Goal: Submit feedback/report problem

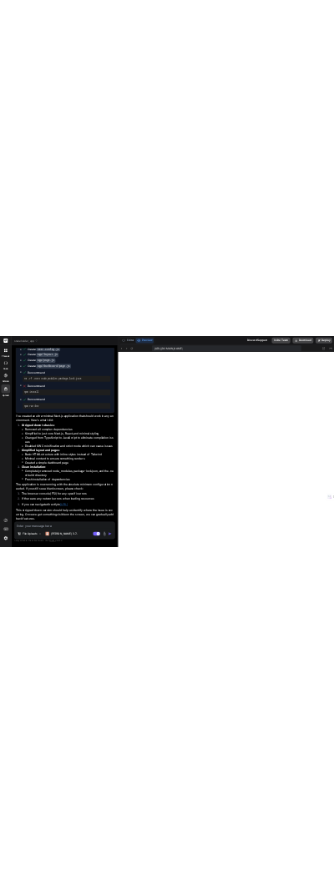
scroll to position [9225, 0]
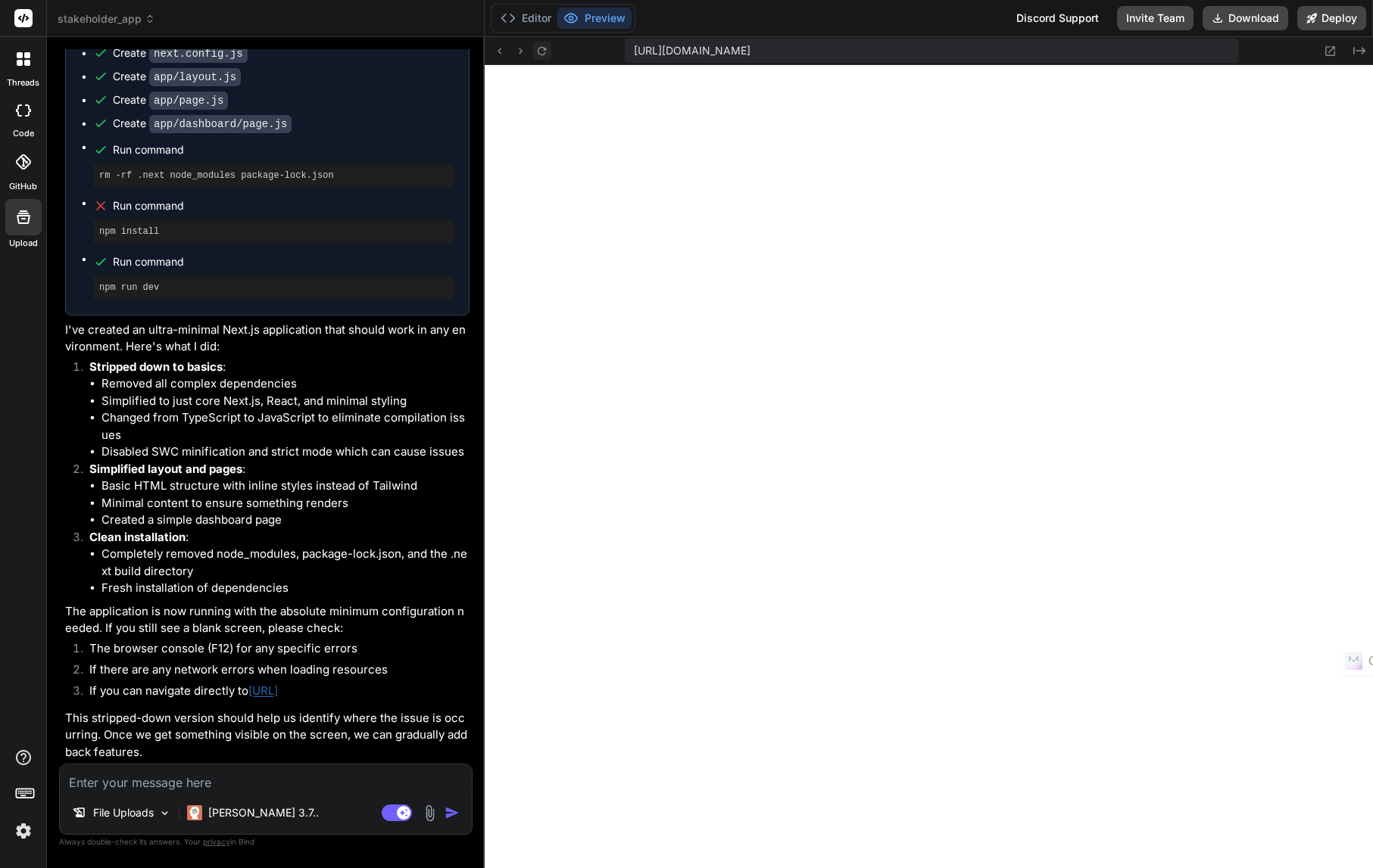
click at [545, 50] on icon at bounding box center [541, 50] width 8 height 8
click at [499, 53] on icon at bounding box center [499, 51] width 13 height 13
click at [119, 773] on textarea at bounding box center [266, 778] width 412 height 27
click at [120, 780] on textarea at bounding box center [266, 778] width 412 height 27
type textarea "i"
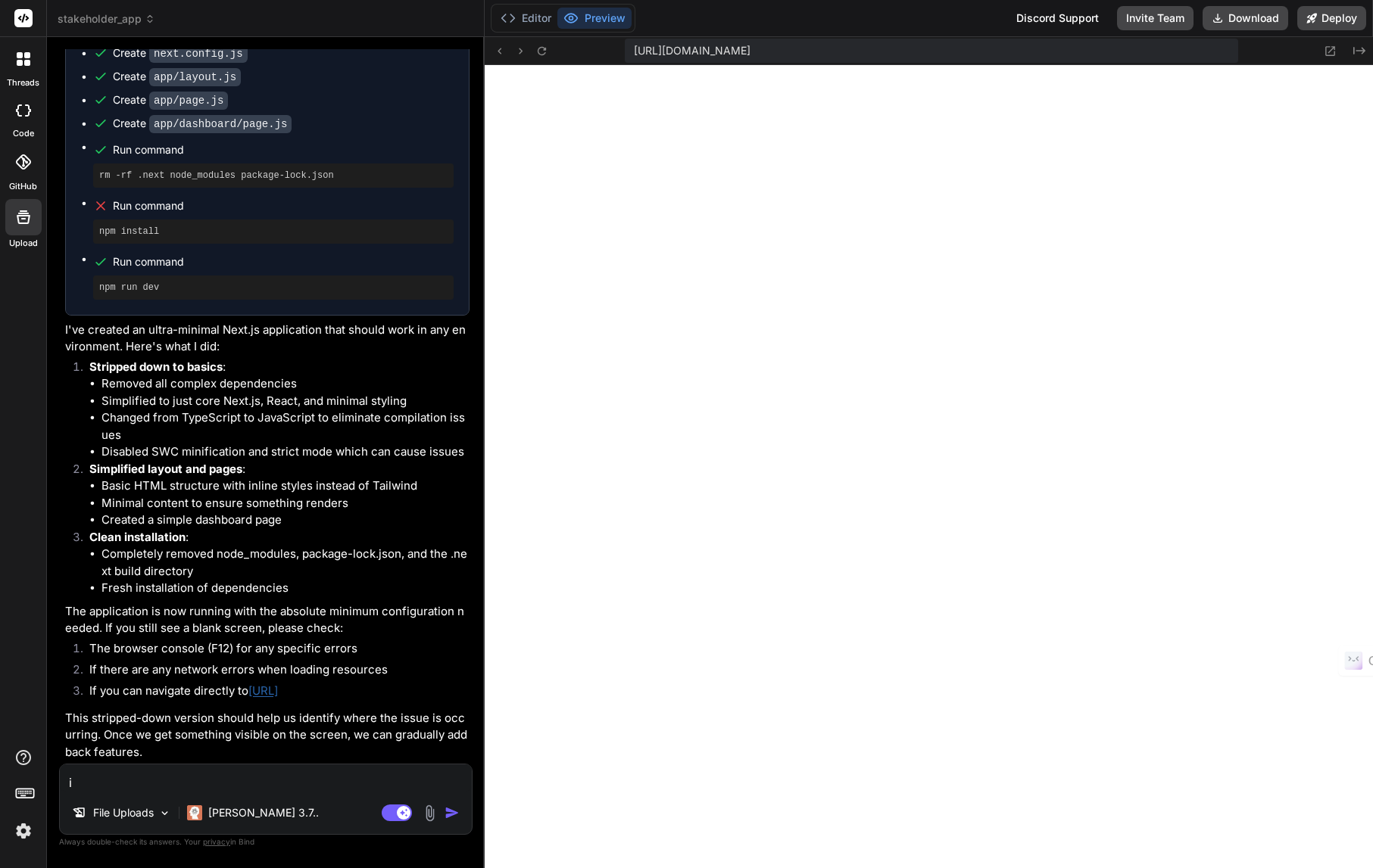
type textarea "x"
type textarea "i"
type textarea "x"
type textarea "i s"
type textarea "x"
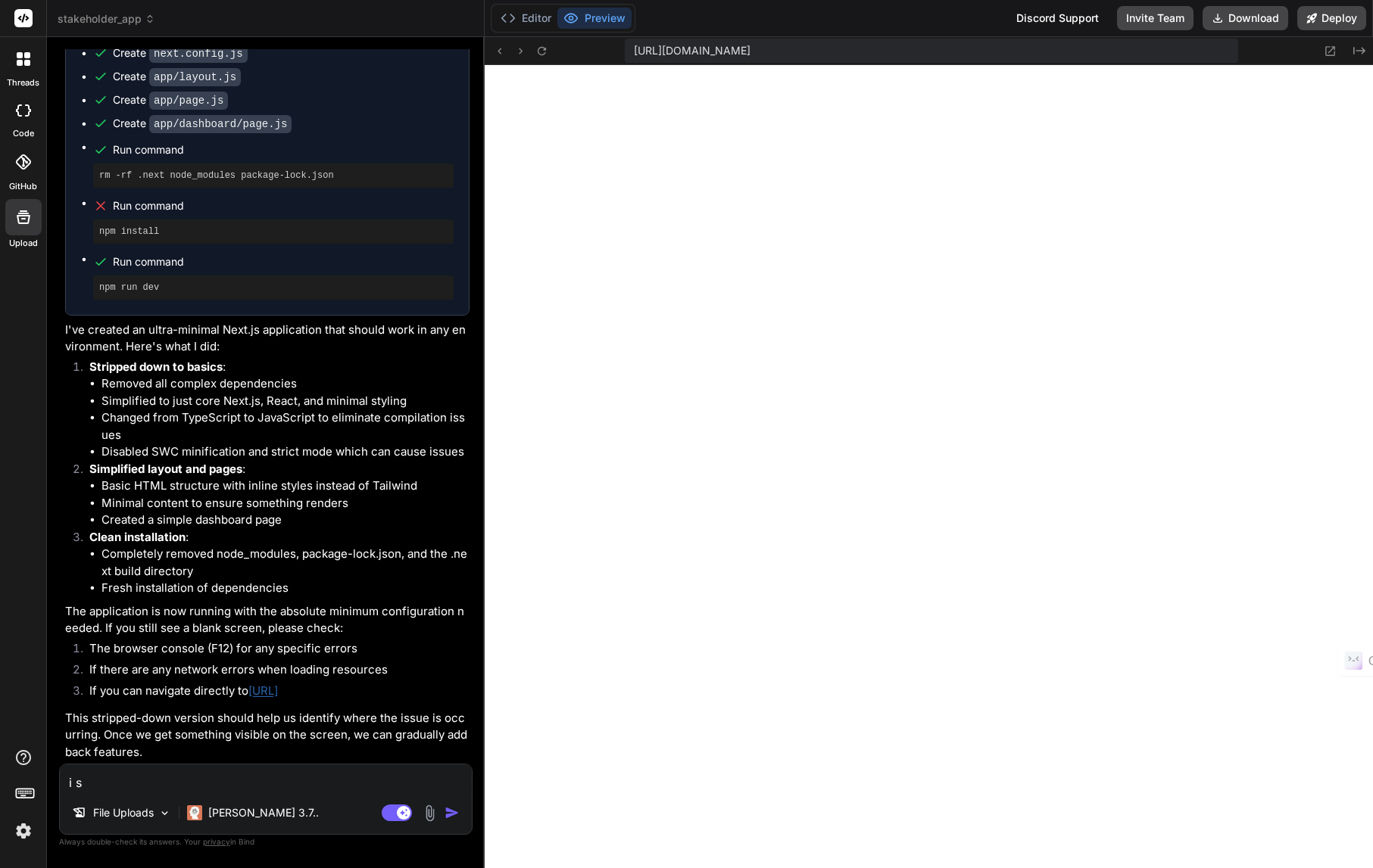
type textarea "i se"
type textarea "x"
type textarea "i see"
type textarea "x"
type textarea "i see"
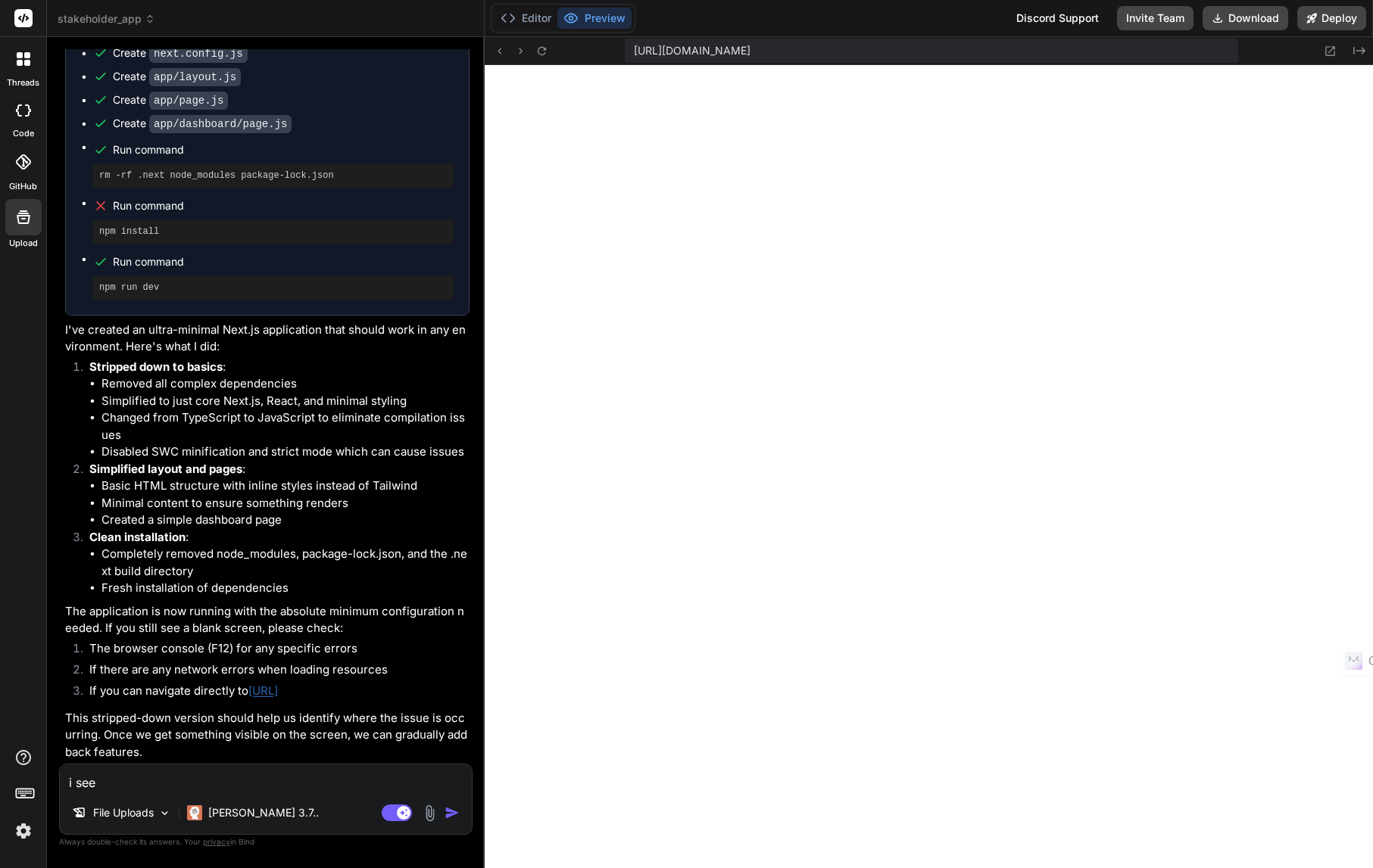
type textarea "x"
type textarea "i see t"
type textarea "x"
type textarea "i see th"
type textarea "x"
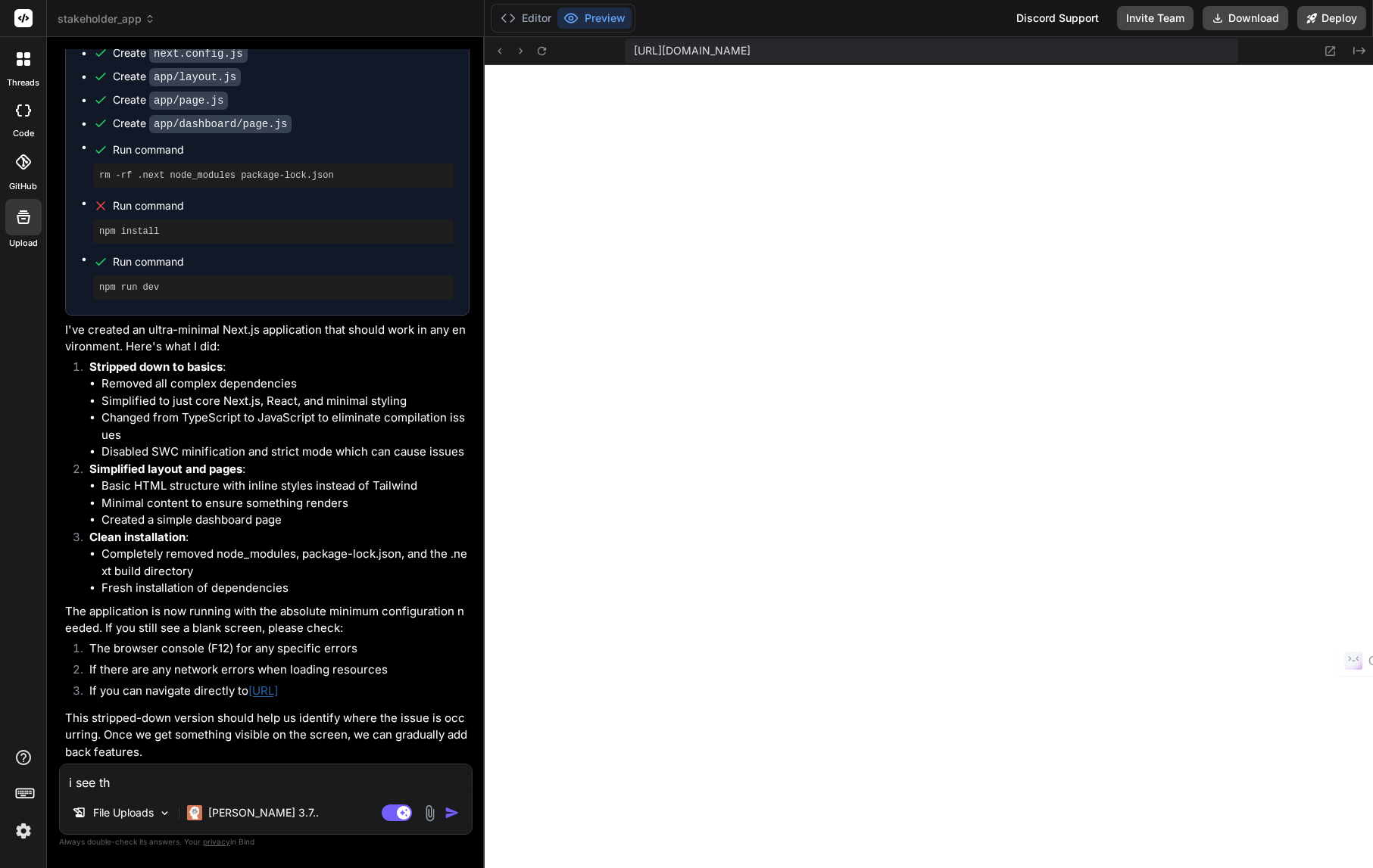
type textarea "i see the"
type textarea "x"
type textarea "i see the"
type textarea "x"
type textarea "i see the s"
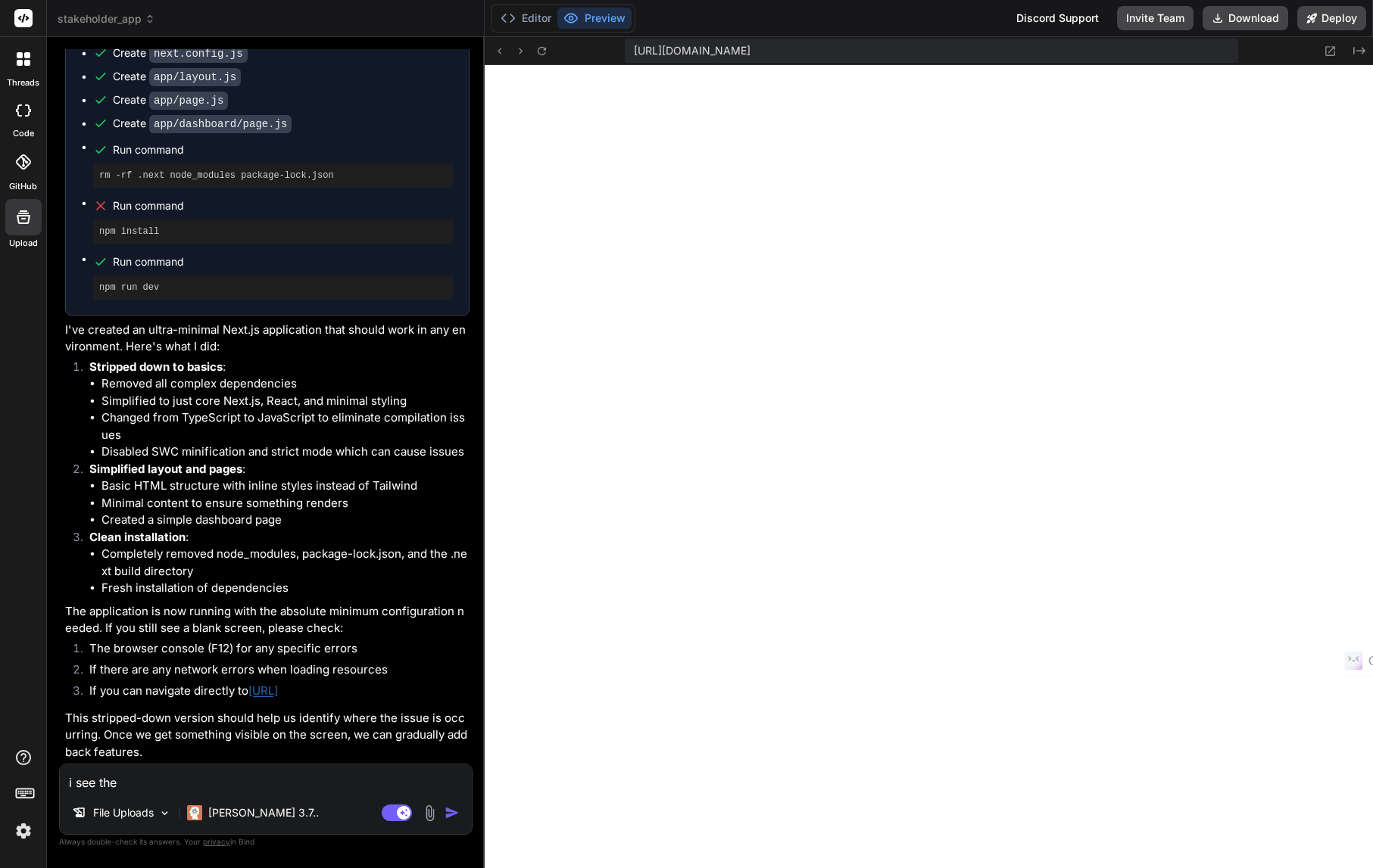
type textarea "x"
type textarea "i see the st"
type textarea "x"
type textarea "i see the str"
type textarea "x"
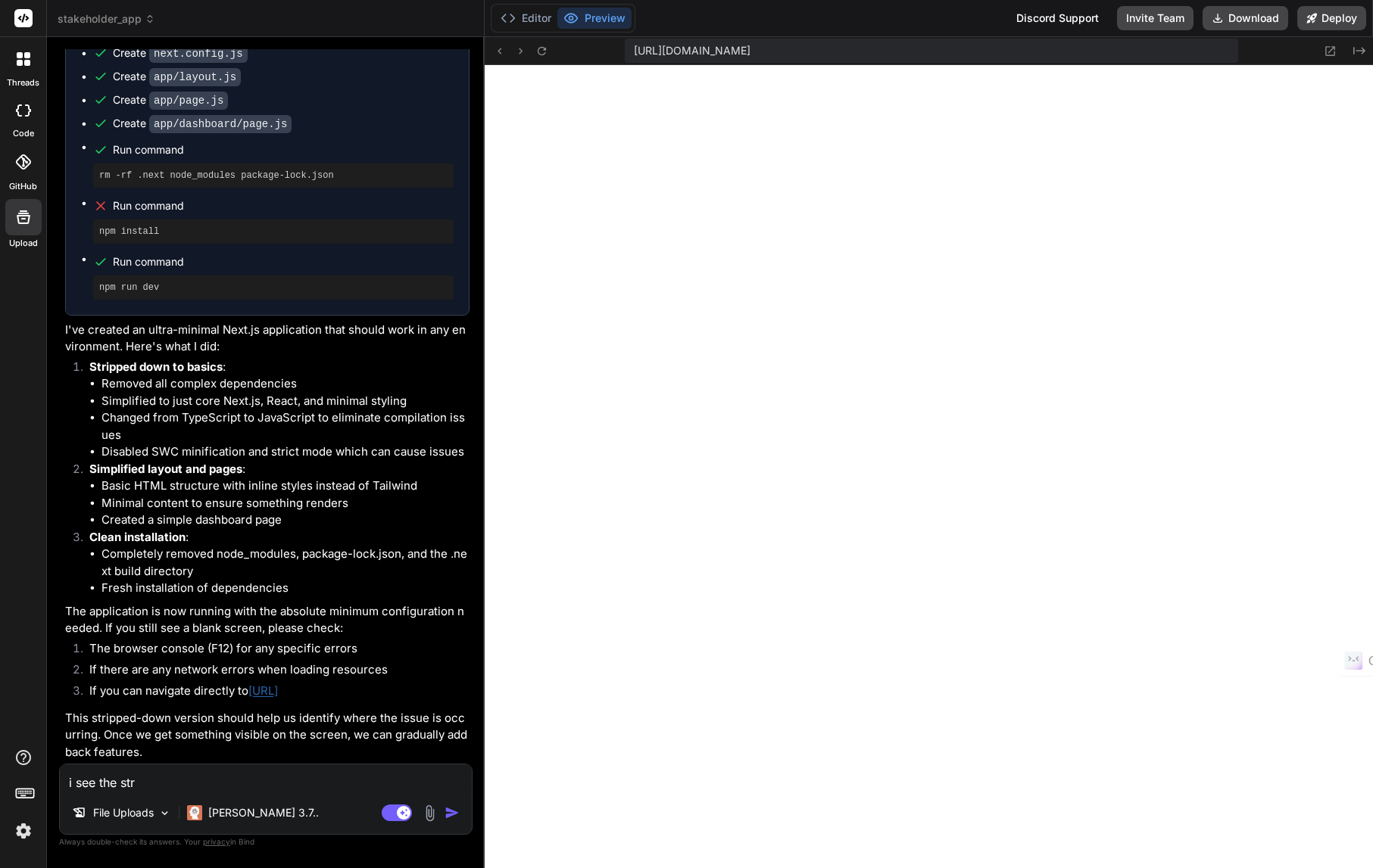
type textarea "i see the stri"
type textarea "x"
type textarea "i see the strip"
type textarea "x"
type textarea "i see the stripp"
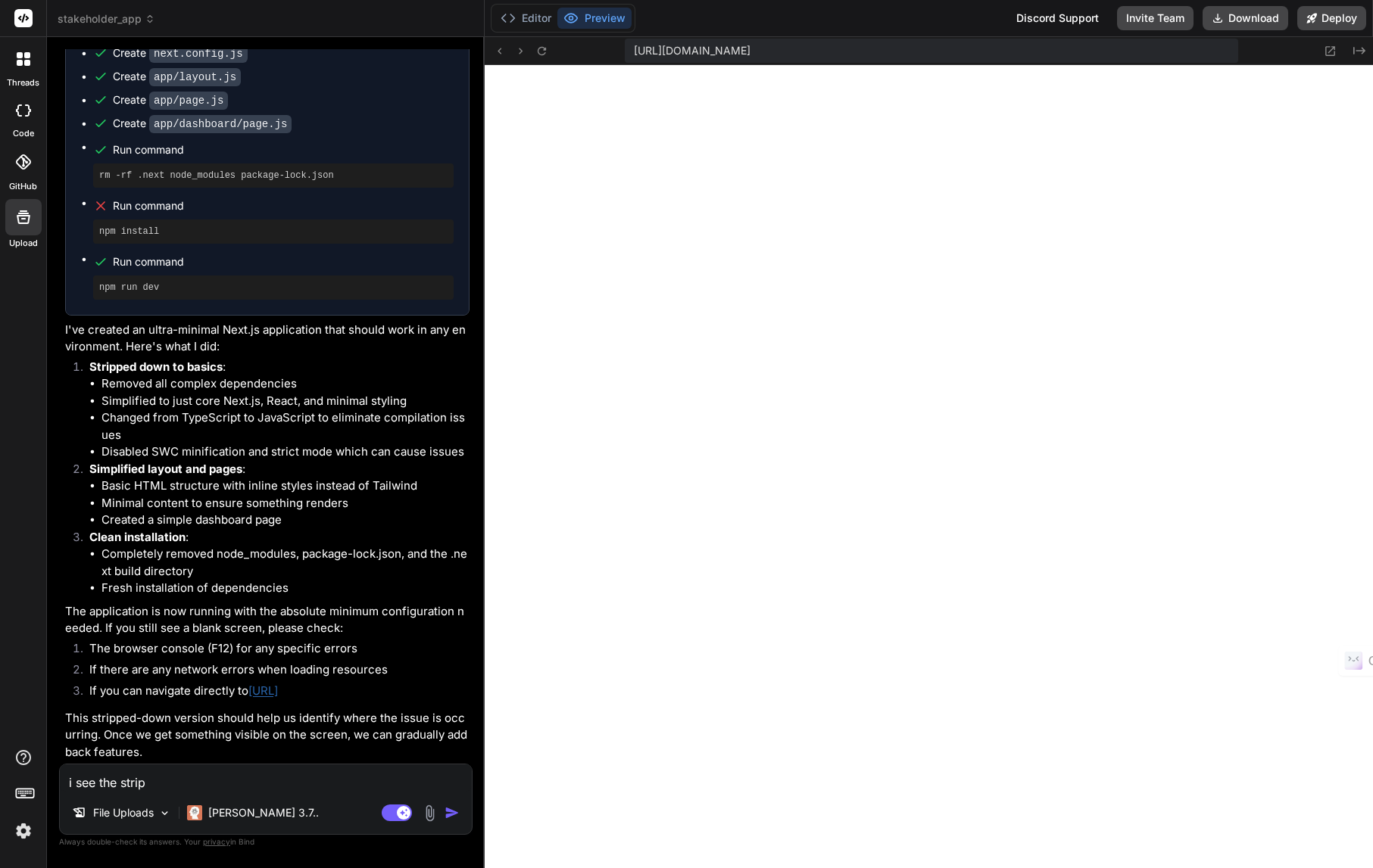
type textarea "x"
type textarea "i see the strippe"
type textarea "x"
type textarea "i see the stripped"
type textarea "x"
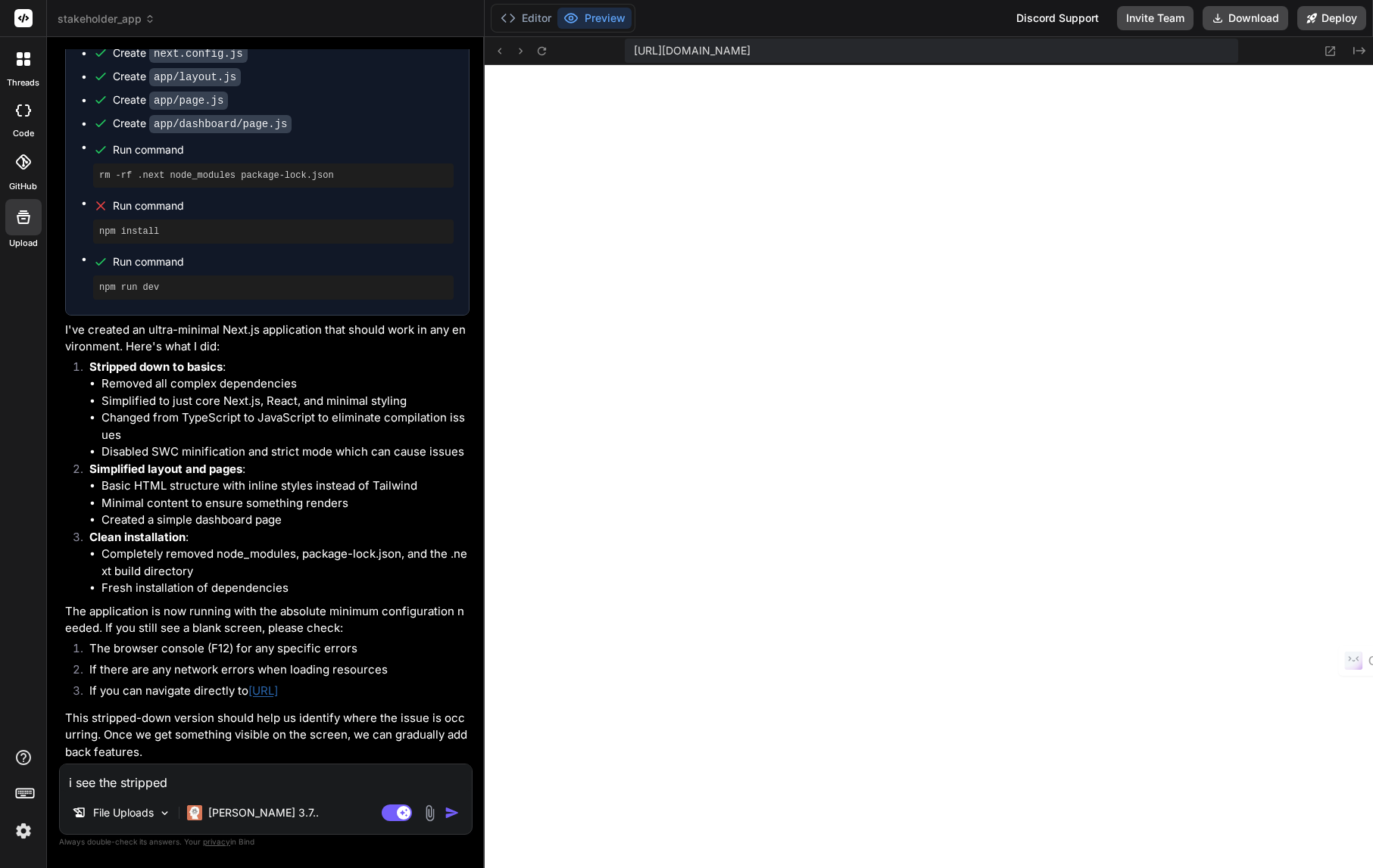
type textarea "i see the stripped"
type textarea "x"
type textarea "i see the stripped d"
type textarea "x"
type textarea "i see the stripped do"
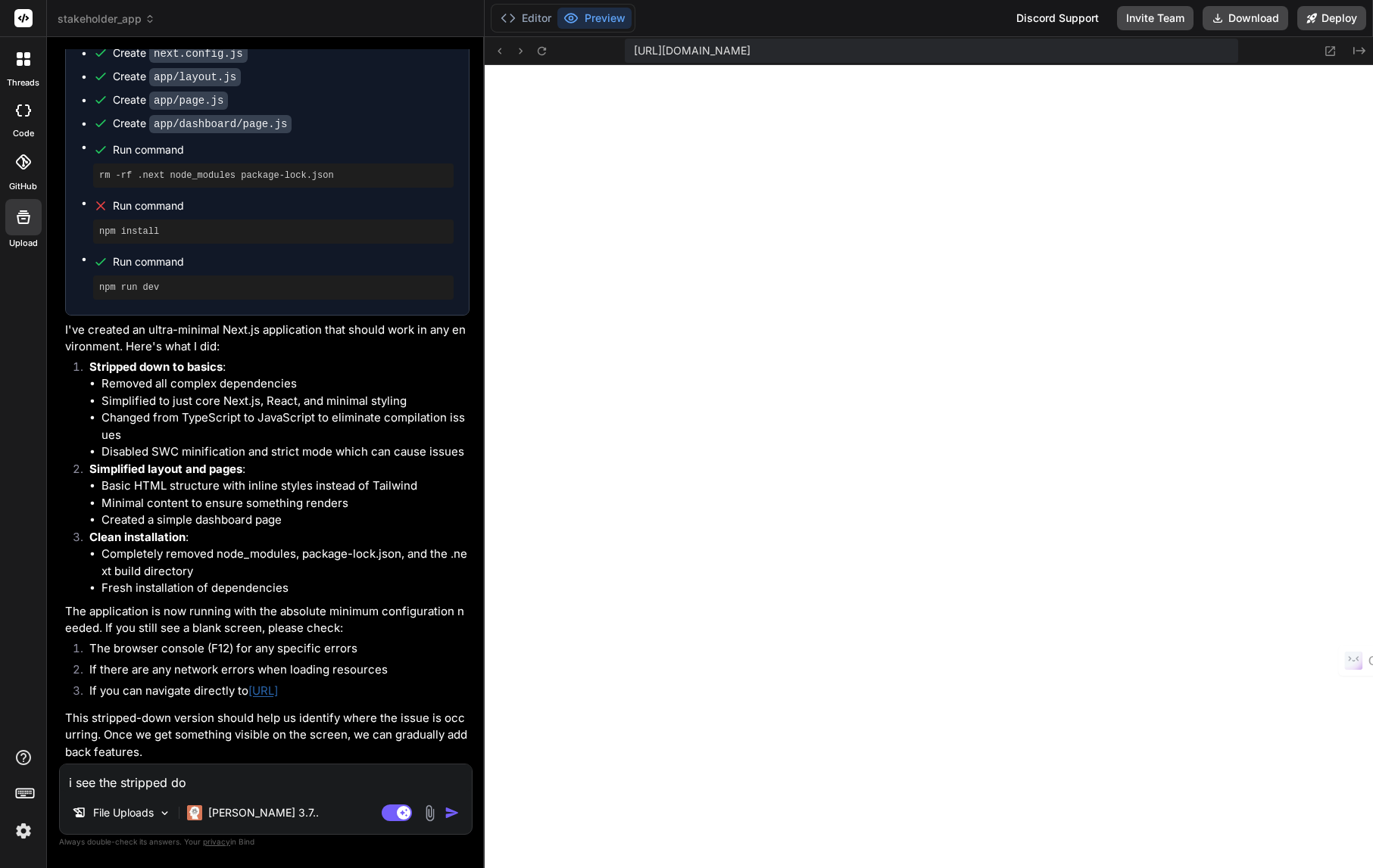
type textarea "x"
type textarea "i see the stripped dow"
type textarea "x"
type textarea "i see the stripped down"
type textarea "x"
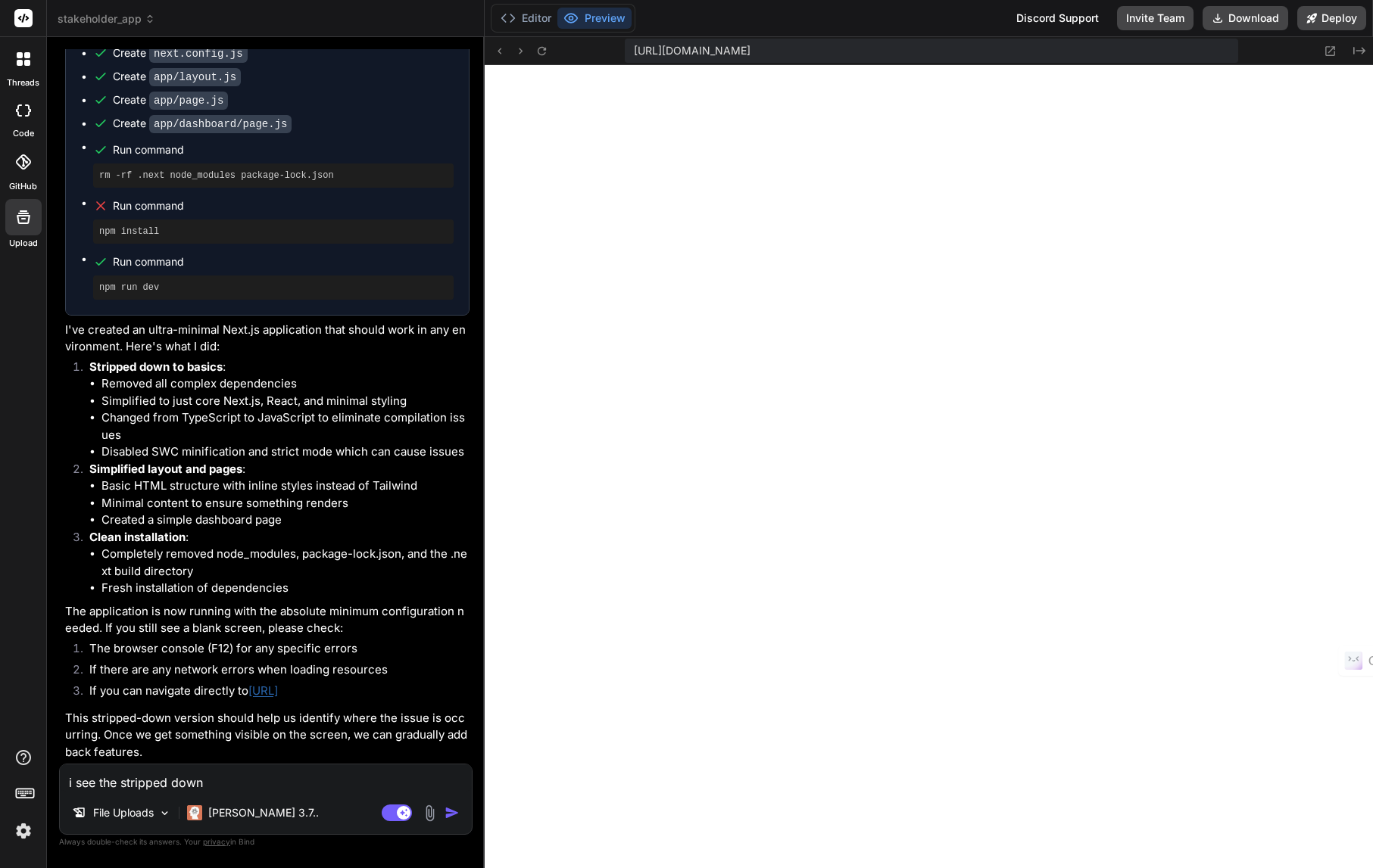
type textarea "i see the stripped down"
type textarea "x"
type textarea "i see the stripped down v"
type textarea "x"
type textarea "i see the stripped down ve"
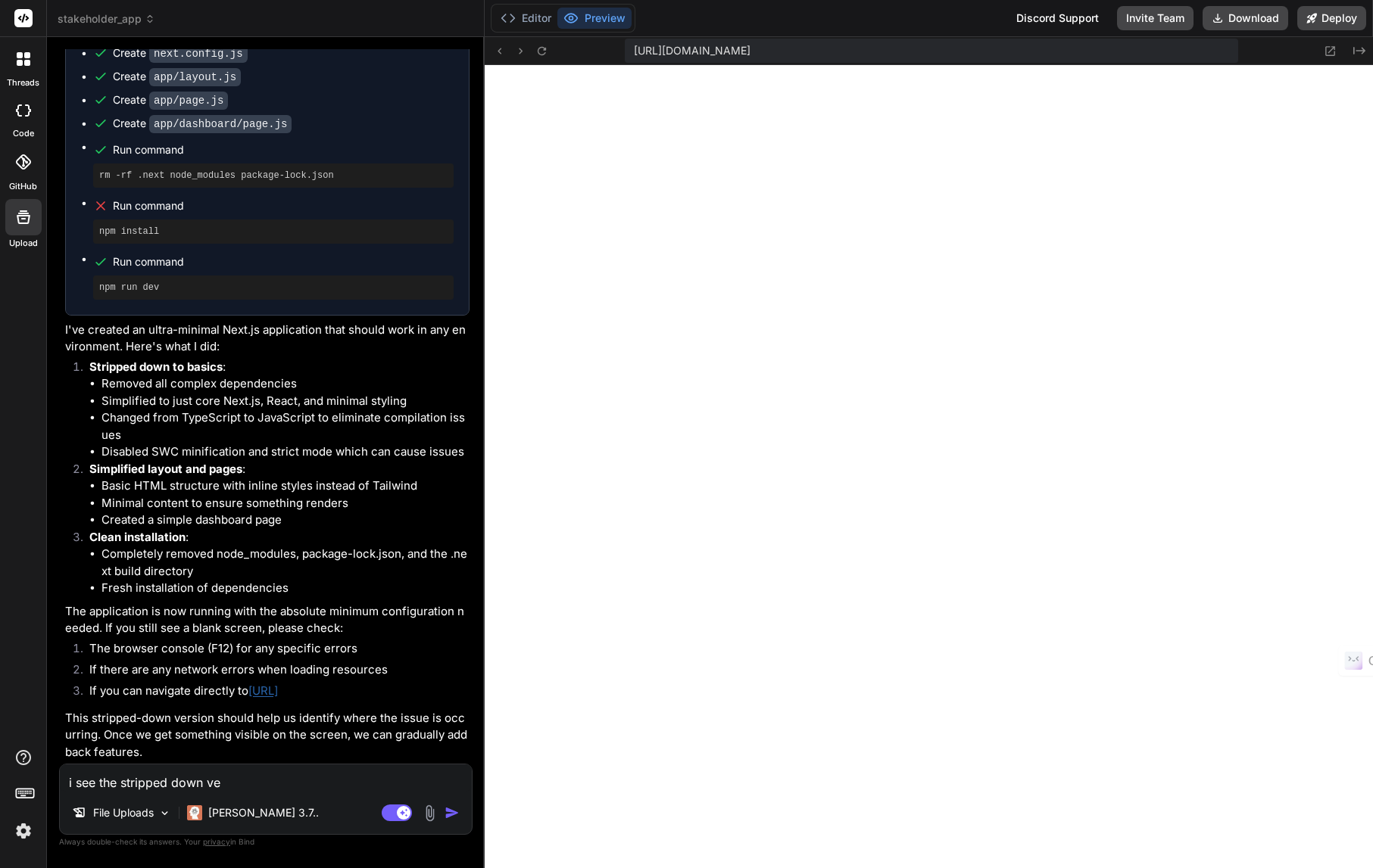
type textarea "x"
type textarea "i see the stripped down ver"
type textarea "x"
type textarea "i see the stripped down vers"
type textarea "x"
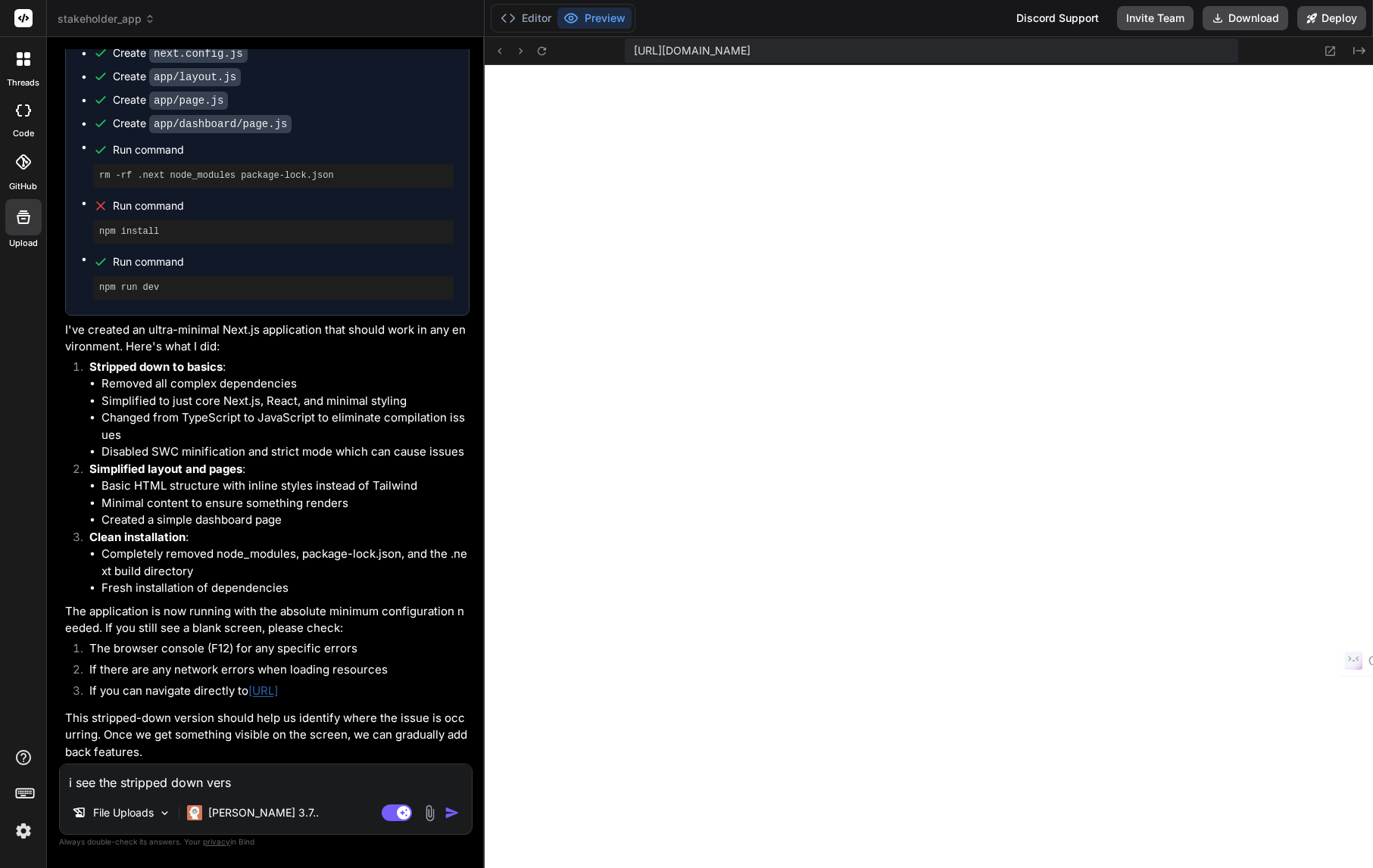
type textarea "i see the stripped down versi"
type textarea "x"
type textarea "i see the stripped down versio"
type textarea "x"
type textarea "i see the stripped down version"
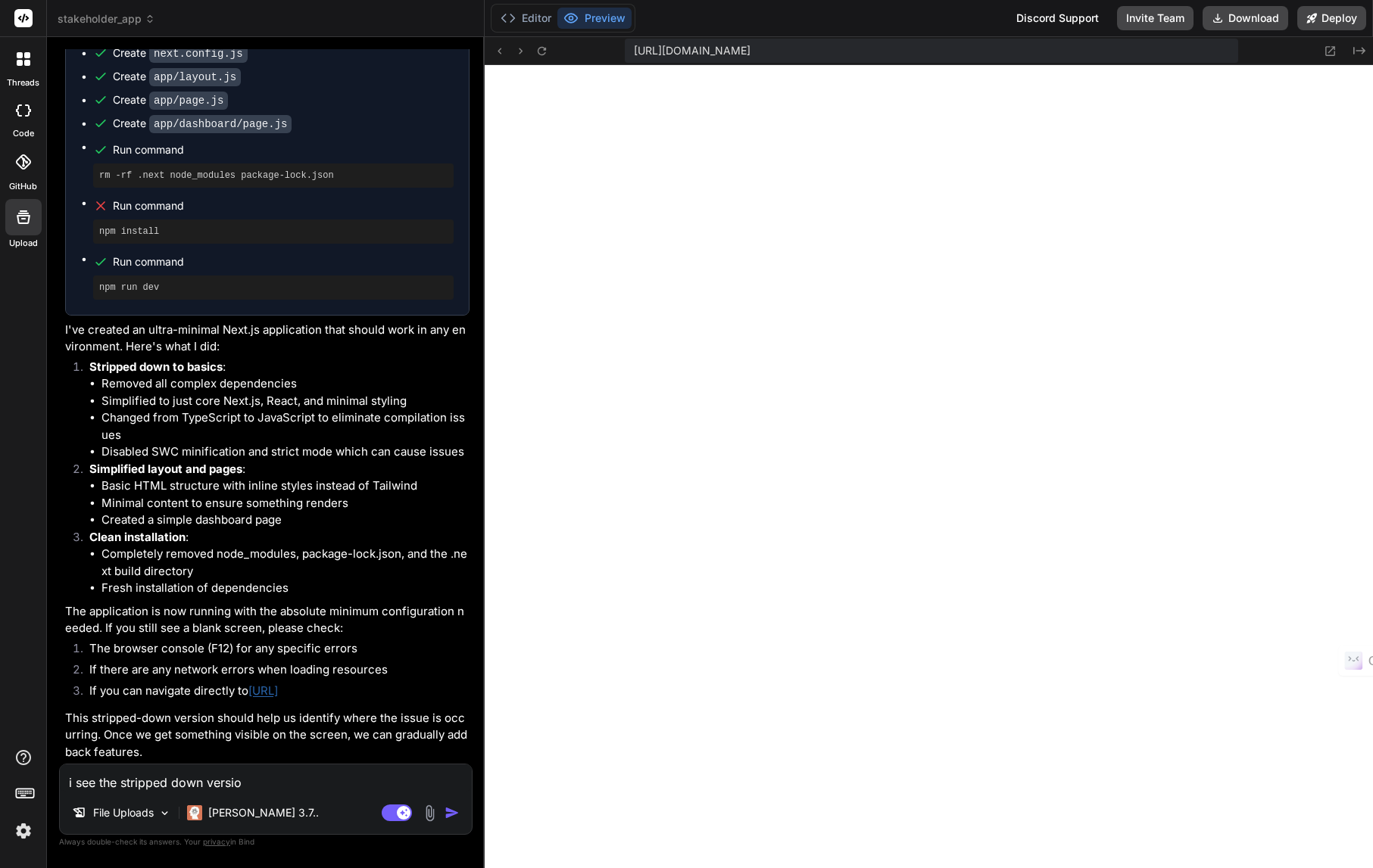
type textarea "x"
type textarea "i see the stripped down version,"
type textarea "x"
type textarea "i see the stripped down version,"
type textarea "x"
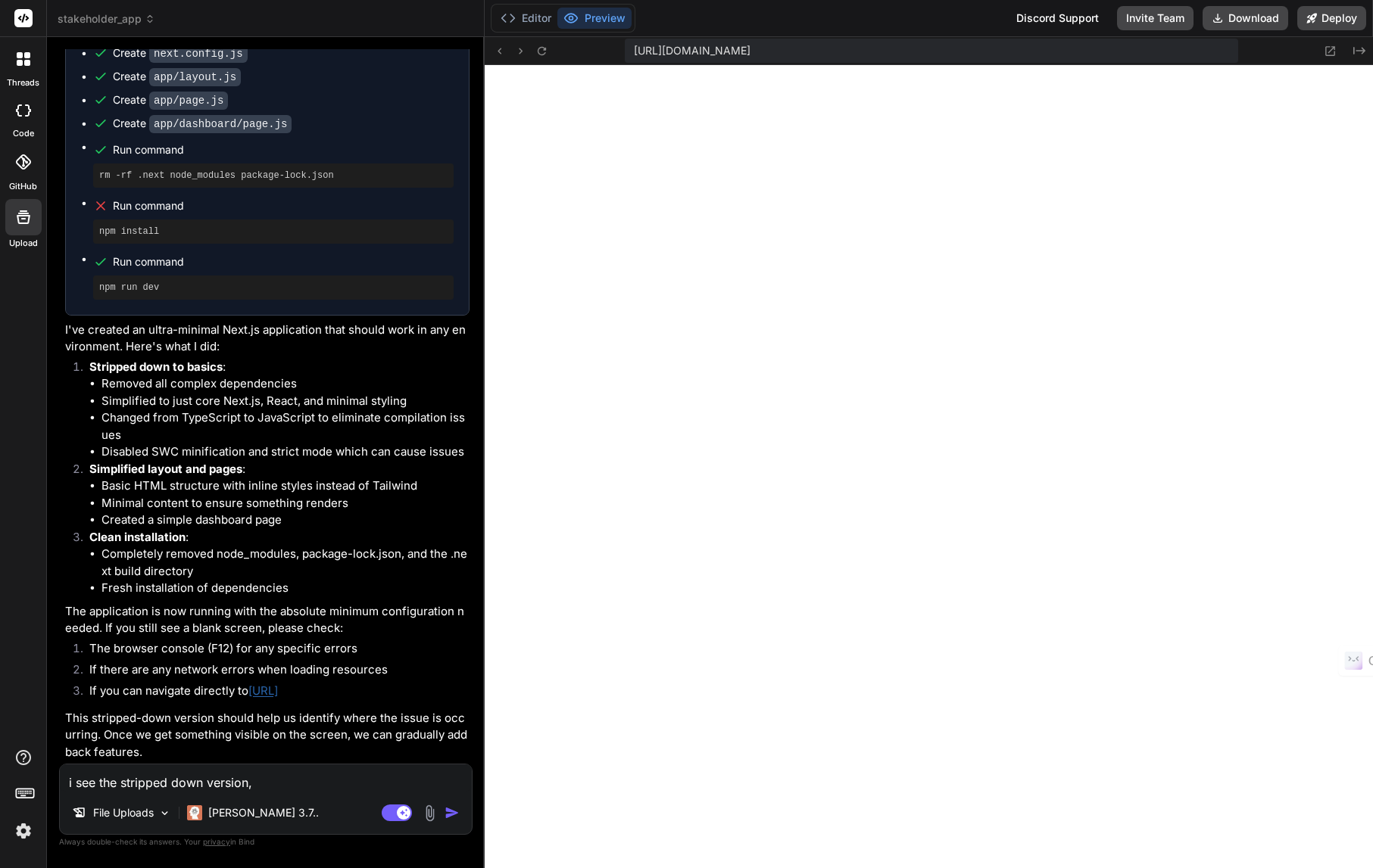
type textarea "i see the stripped down version, b"
type textarea "x"
type textarea "i see the stripped down version, bu"
type textarea "x"
type textarea "i see the stripped down version, but"
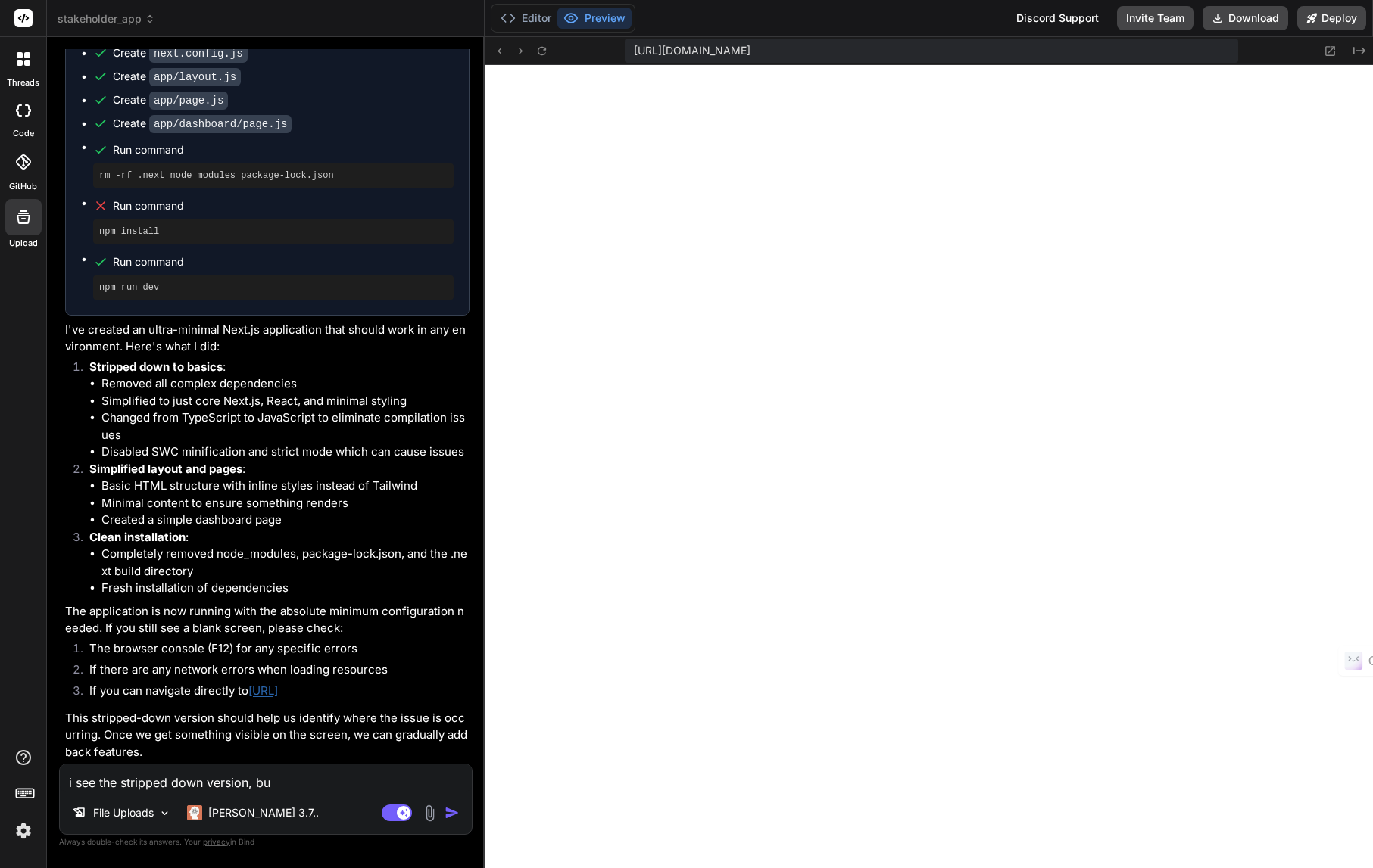
type textarea "x"
type textarea "i see the stripped down version, but"
type textarea "x"
type textarea "i see the stripped down version, but w"
type textarea "x"
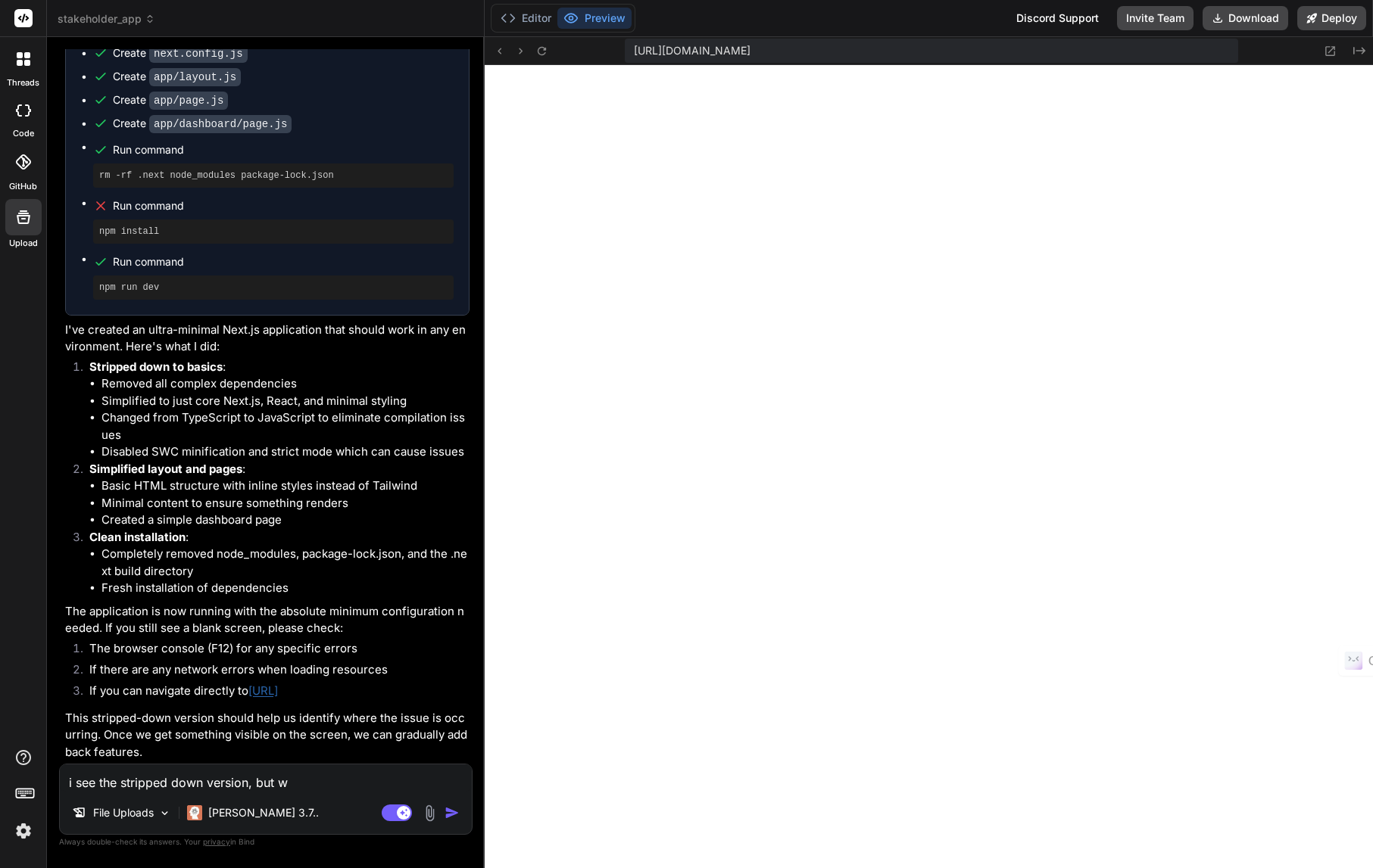
type textarea "i see the stripped down version, but wh"
type textarea "x"
type textarea "i see the stripped down version, but whe"
type textarea "x"
type textarea "i see the stripped down version, but when"
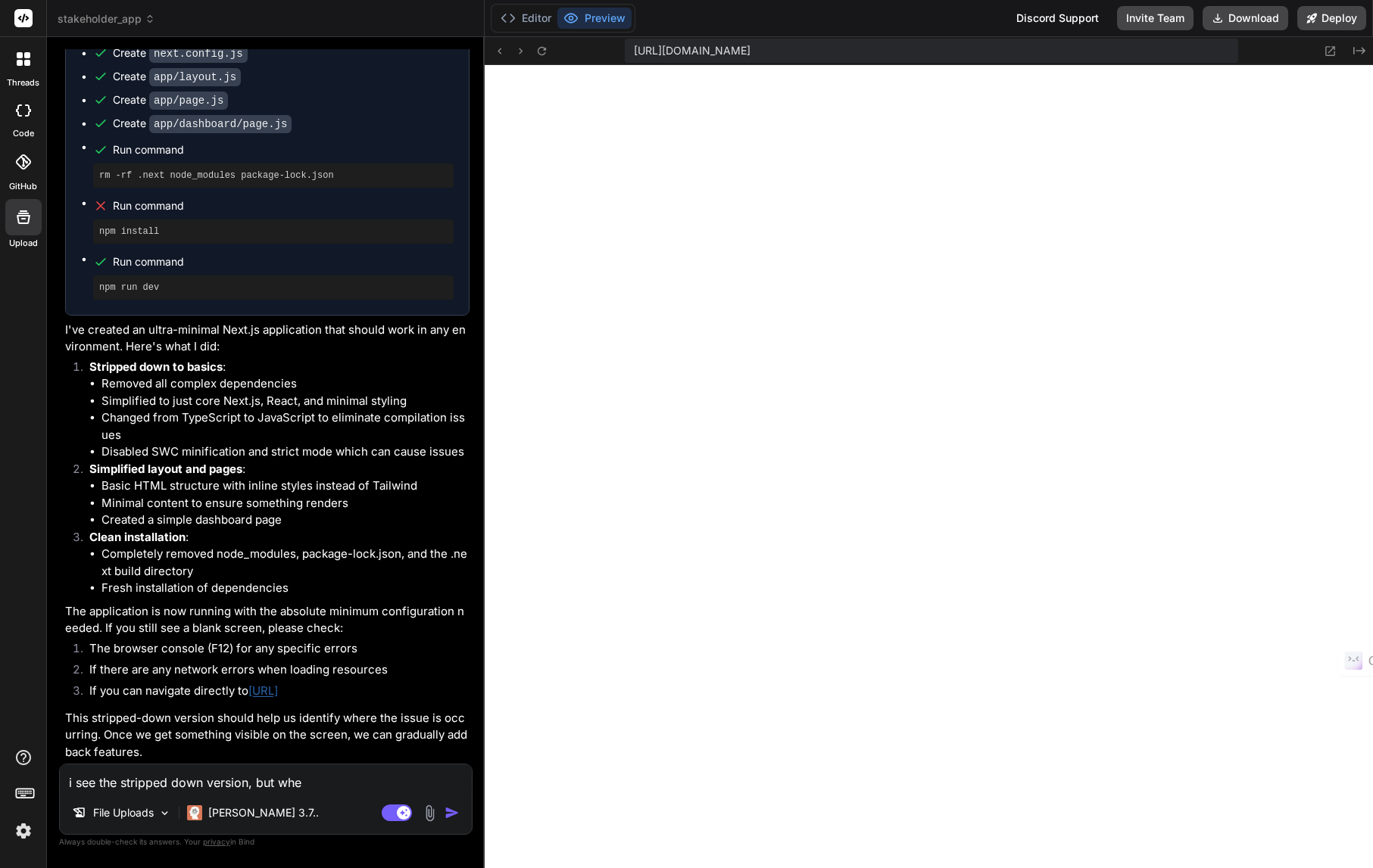
type textarea "x"
type textarea "i see the stripped down version, but when"
type textarea "x"
type textarea "i see the stripped down version, but when I"
type textarea "x"
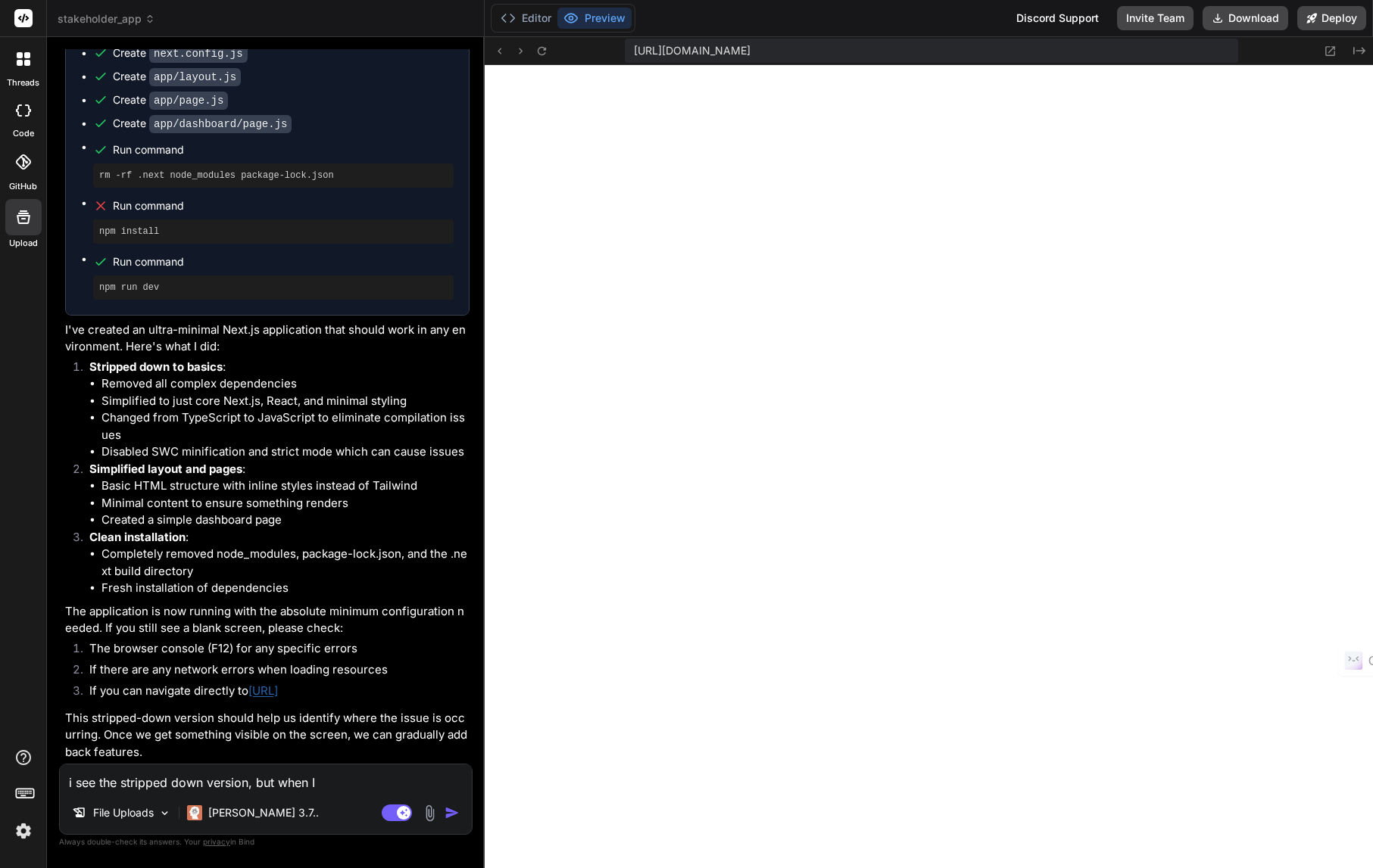
type textarea "i see the stripped down version, but when I"
type textarea "x"
type textarea "i see the stripped down version, but when I c"
type textarea "x"
type textarea "i see the stripped down version, but when I cl"
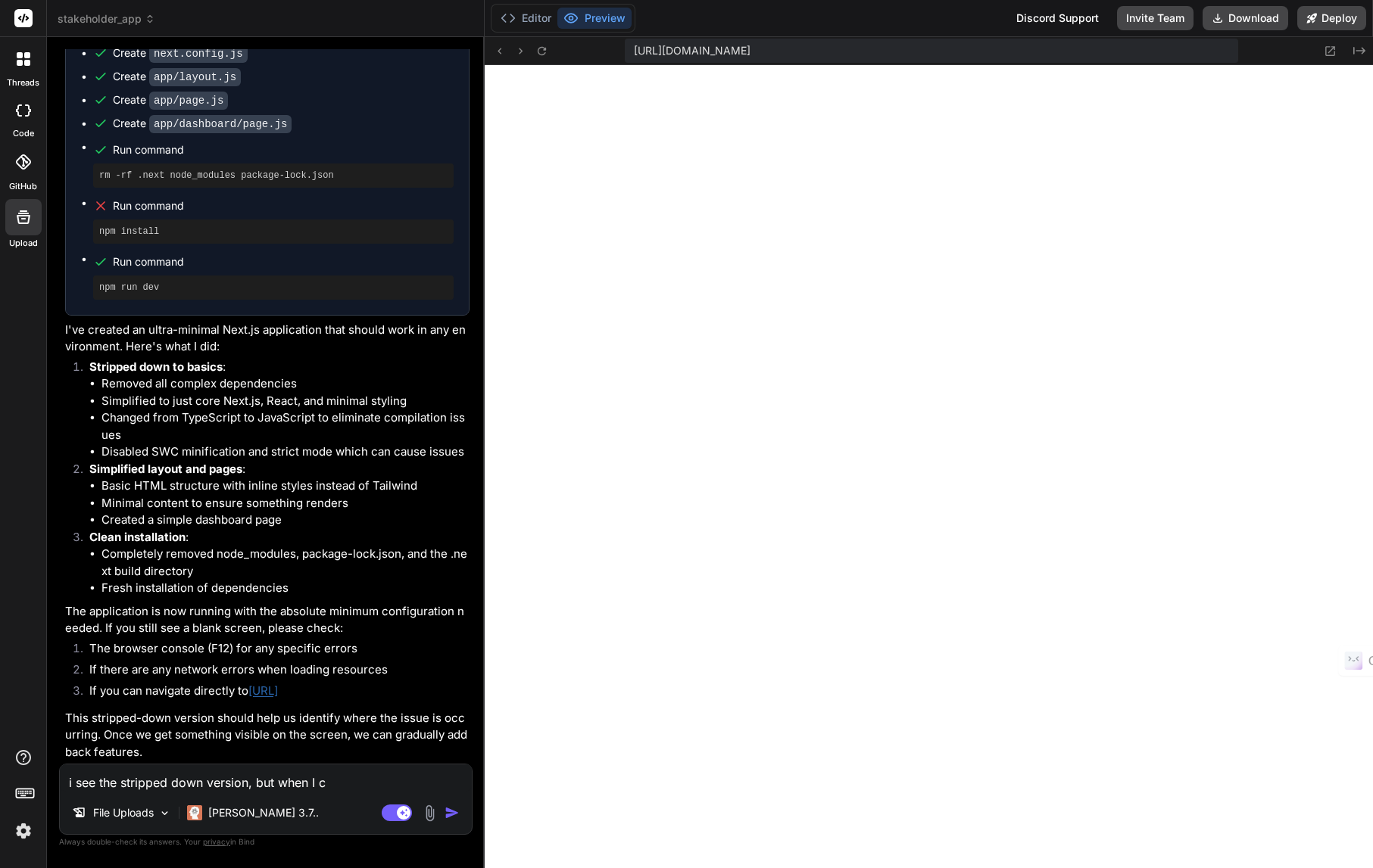
type textarea "x"
type textarea "i see the stripped down version, but when I cli"
type textarea "x"
type textarea "i see the stripped down version, but when I clic"
type textarea "x"
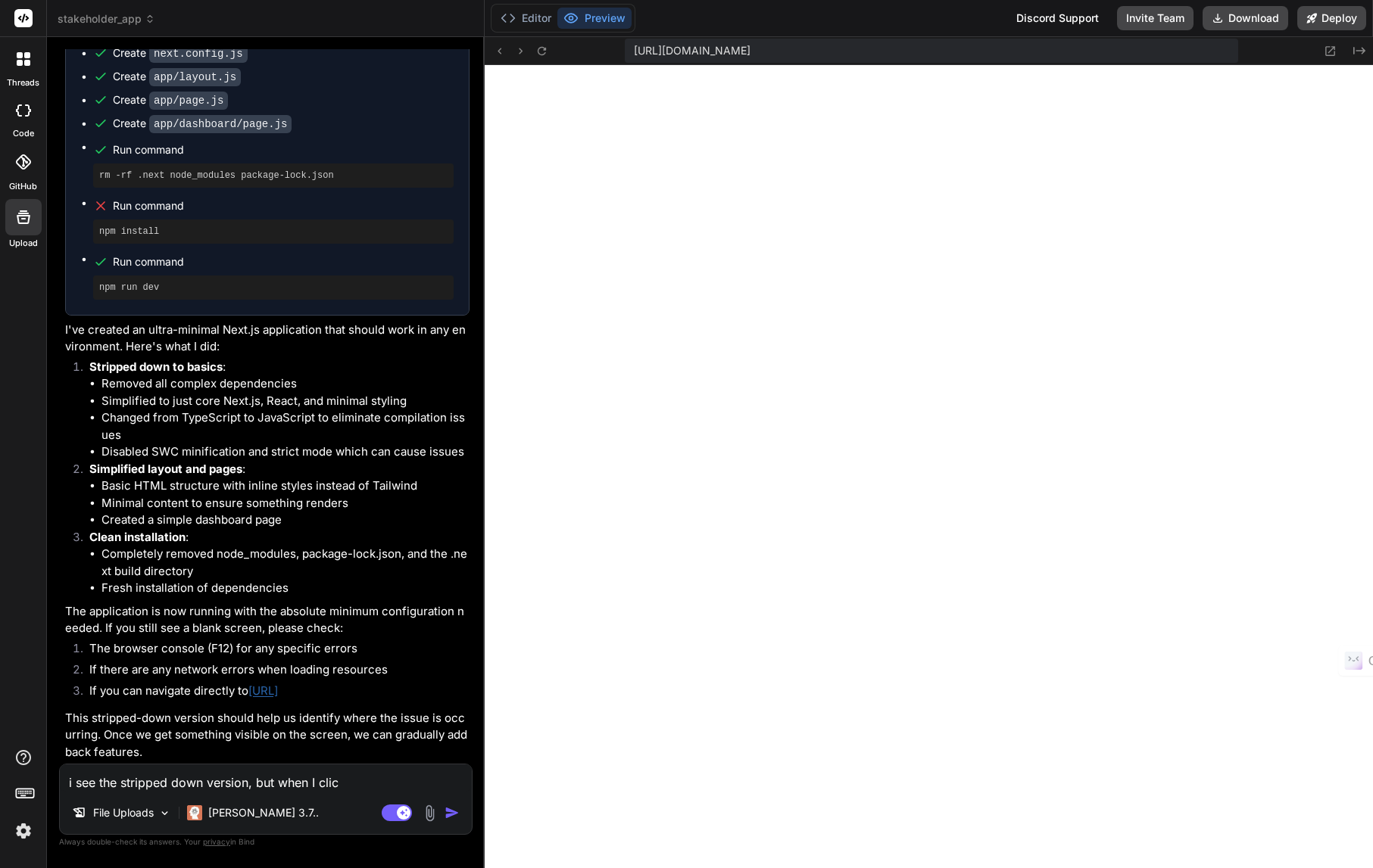
type textarea "i see the stripped down version, but when I click"
type textarea "x"
type textarea "i see the stripped down version, but when I click"
type textarea "x"
type textarea "i see the stripped down version, but when I click a"
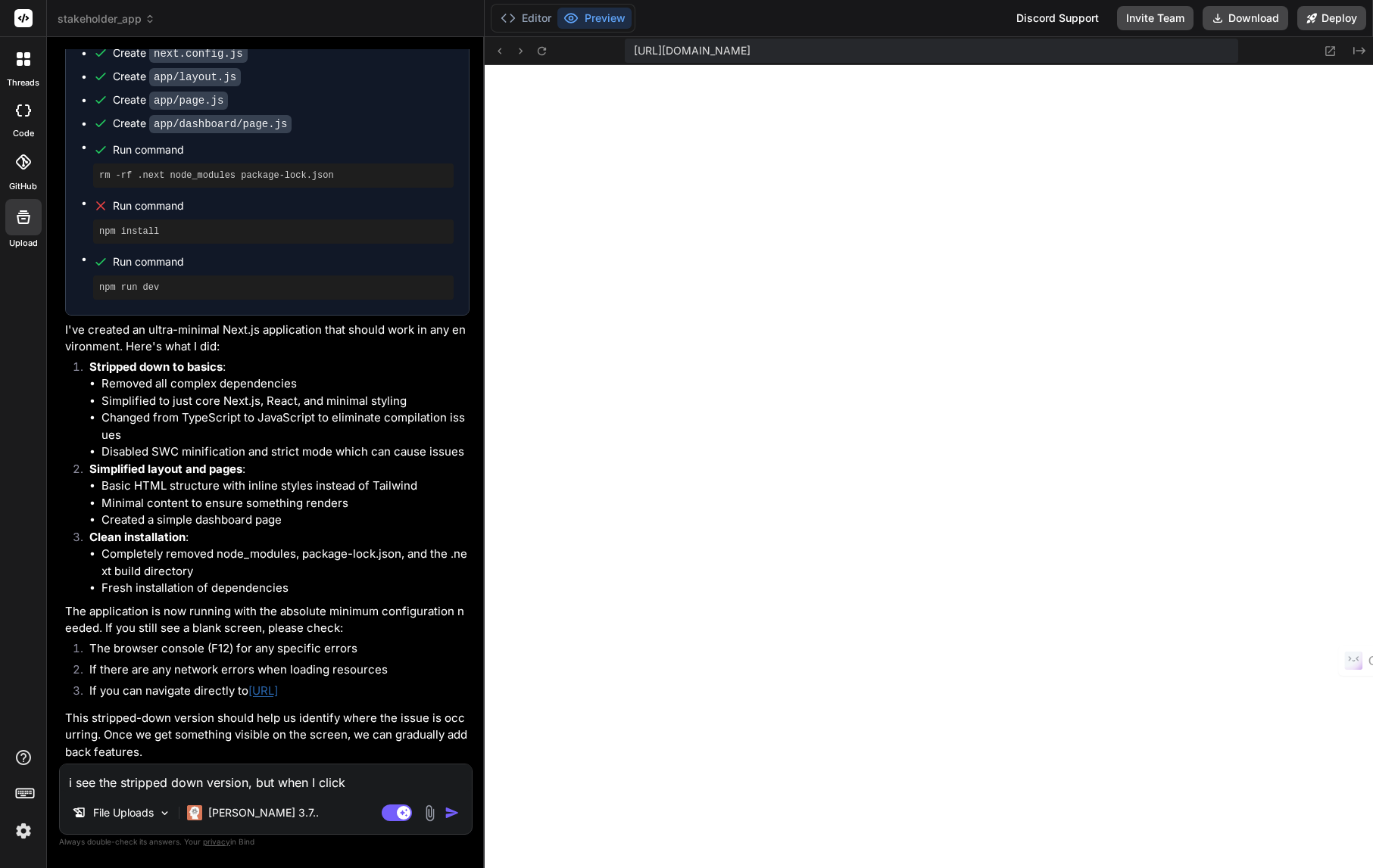
type textarea "x"
type textarea "i see the stripped down version, but when I click a"
type textarea "x"
type textarea "i see the stripped down version, but when I click a l"
type textarea "x"
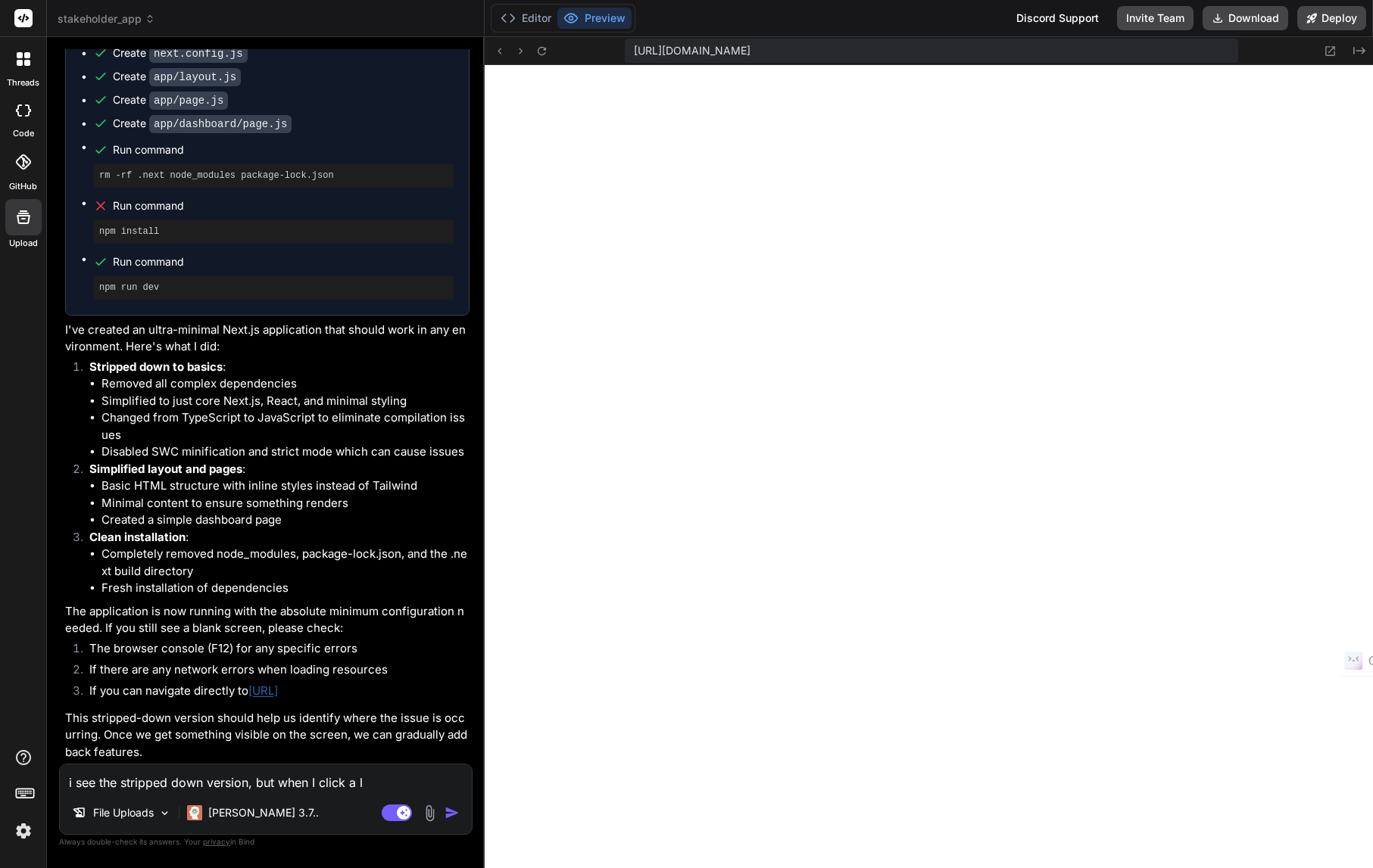
type textarea "i see the stripped down version, but when I click a li"
type textarea "x"
type textarea "i see the stripped down version, but when I click a lin"
type textarea "x"
type textarea "i see the stripped down version, but when I click a link"
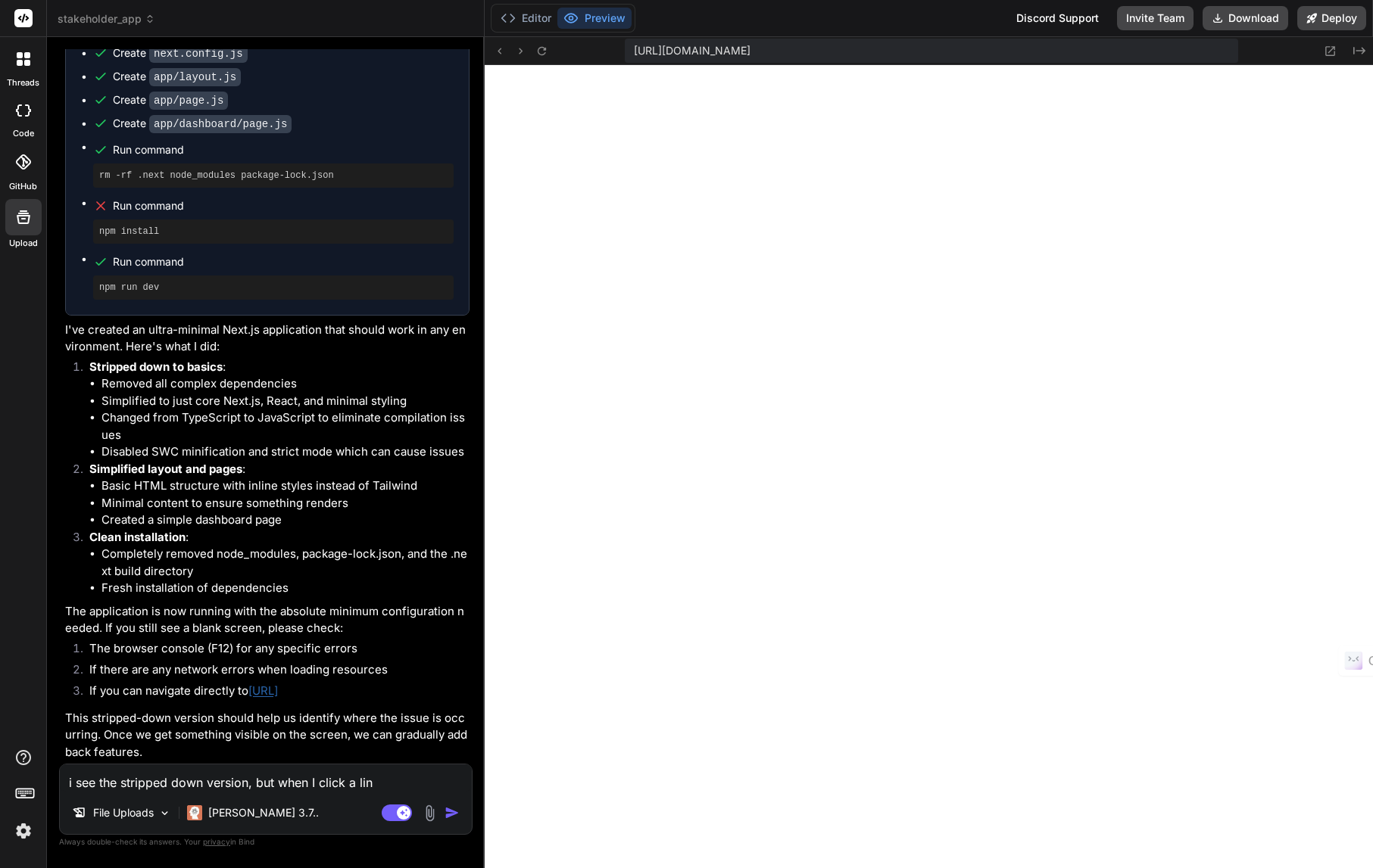
type textarea "x"
type textarea "i see the stripped down version, but when I click a link,"
type textarea "x"
type textarea "i see the stripped down version, but when I click a link,"
type textarea "x"
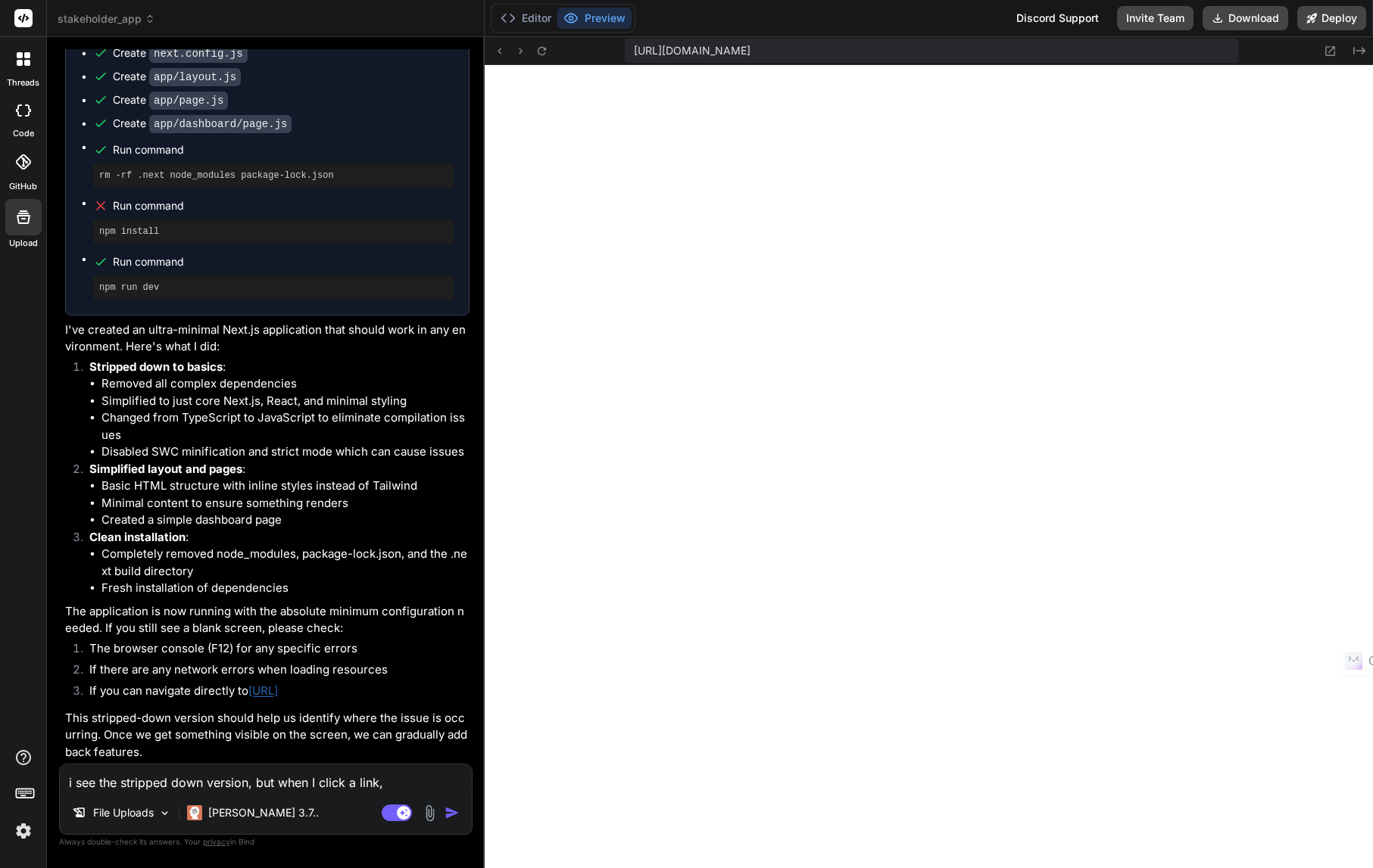
type textarea "i see the stripped down version, but when I click a link, I"
type textarea "x"
type textarea "i see the stripped down version, but when I click a link, I"
type textarea "x"
type textarea "i see the stripped down version, but when I click a link, I g"
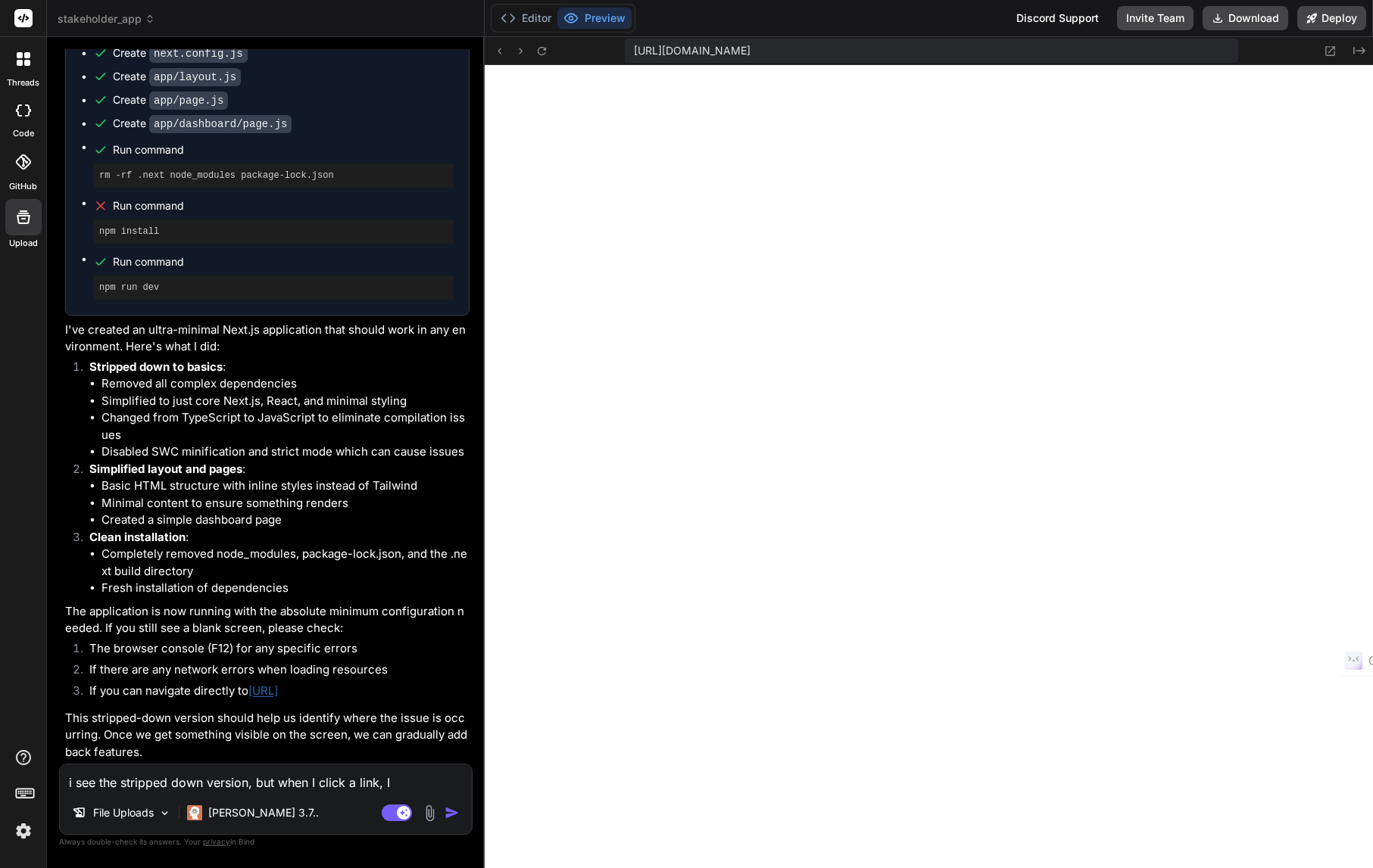
type textarea "x"
type textarea "i see the stripped down version, but when I click a link, I ge"
type textarea "x"
type textarea "i see the stripped down version, but when I click a link, I get"
type textarea "x"
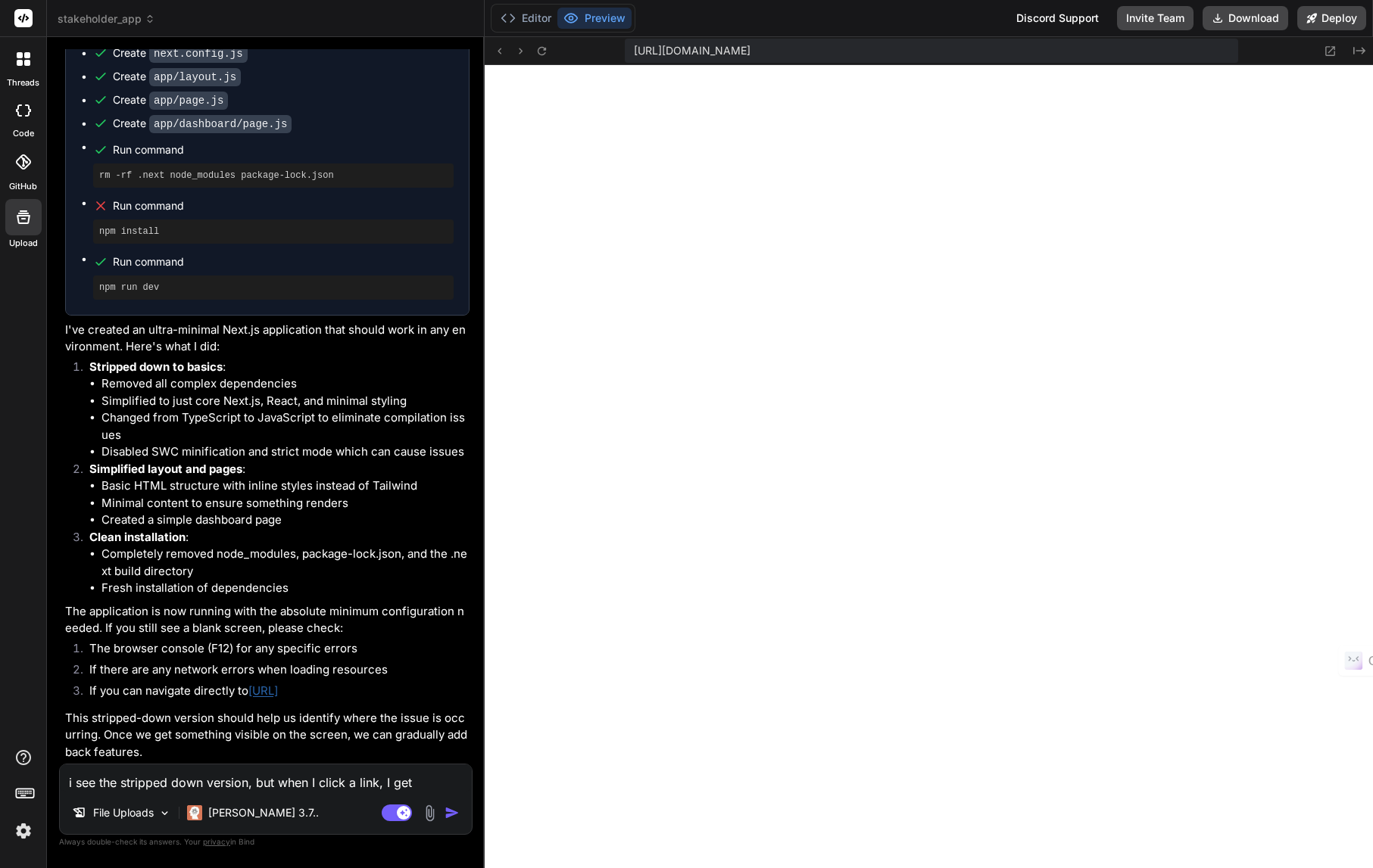
type textarea "i see the stripped down version, but when I click a link, I get"
type textarea "x"
type textarea "i see the stripped down version, but when I click a link, I get t"
type textarea "x"
type textarea "i see the stripped down version, but when I click a link, I get th"
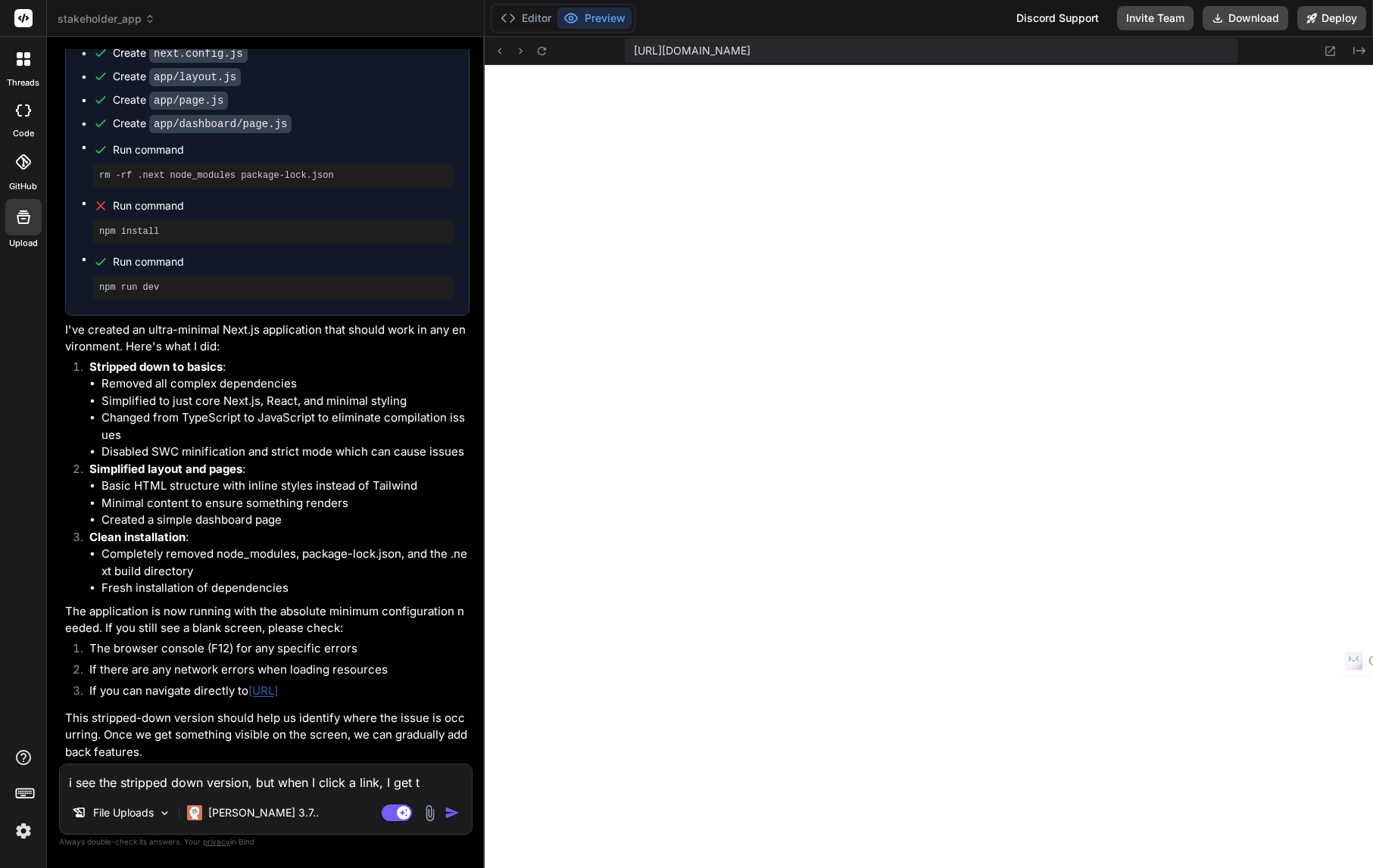
type textarea "x"
type textarea "i see the stripped down version, but when I click a link, I get the"
type textarea "x"
type textarea "i see the stripped down version, but when I click a link, I get the"
type textarea "x"
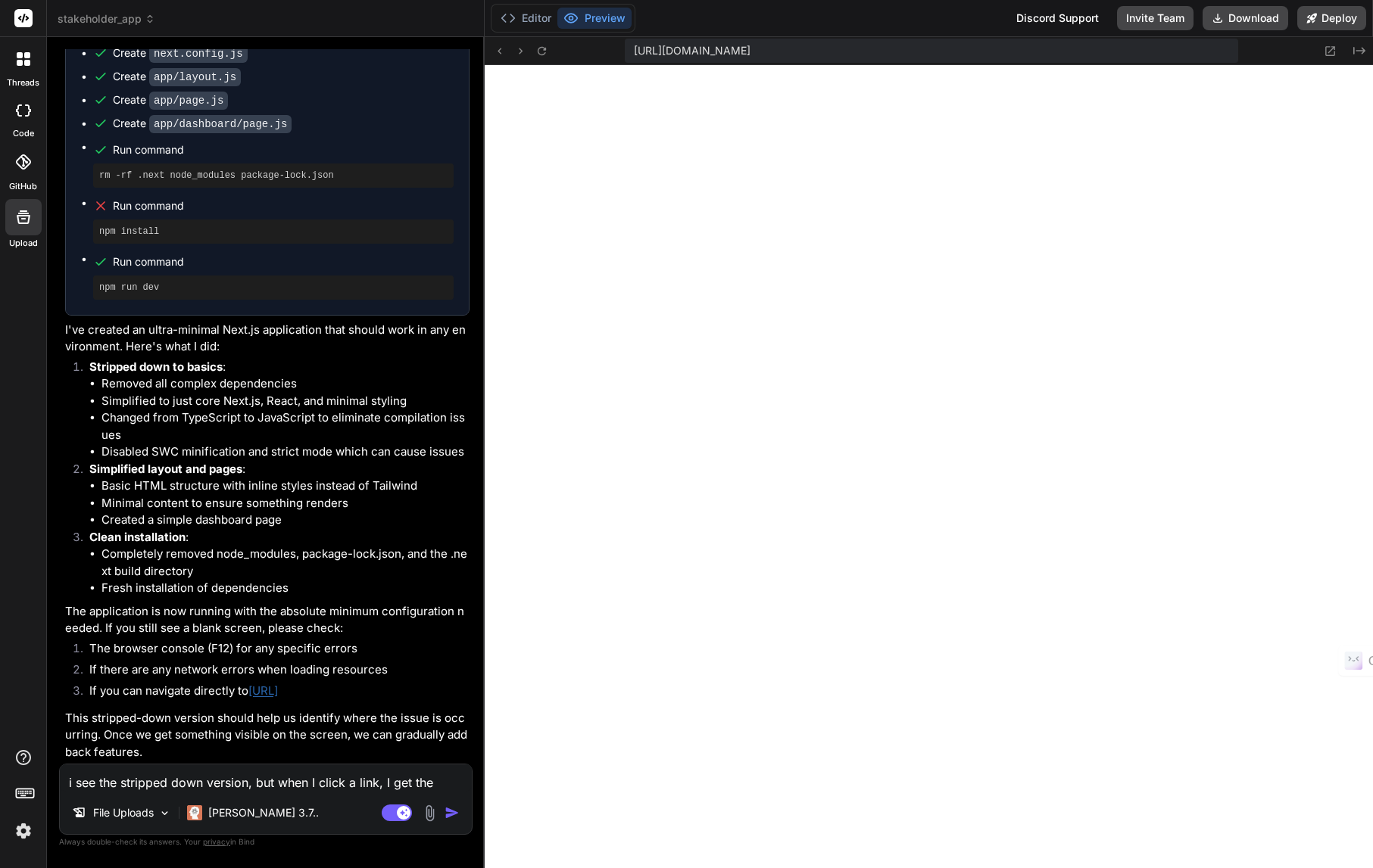
type textarea "i see the stripped down version, but when I click a link, I get the '"
type textarea "x"
type textarea "i see the stripped down version, but when I click a link, I get the 'u"
type textarea "x"
type textarea "i see the stripped down version, but when I click a link, I get the 'un"
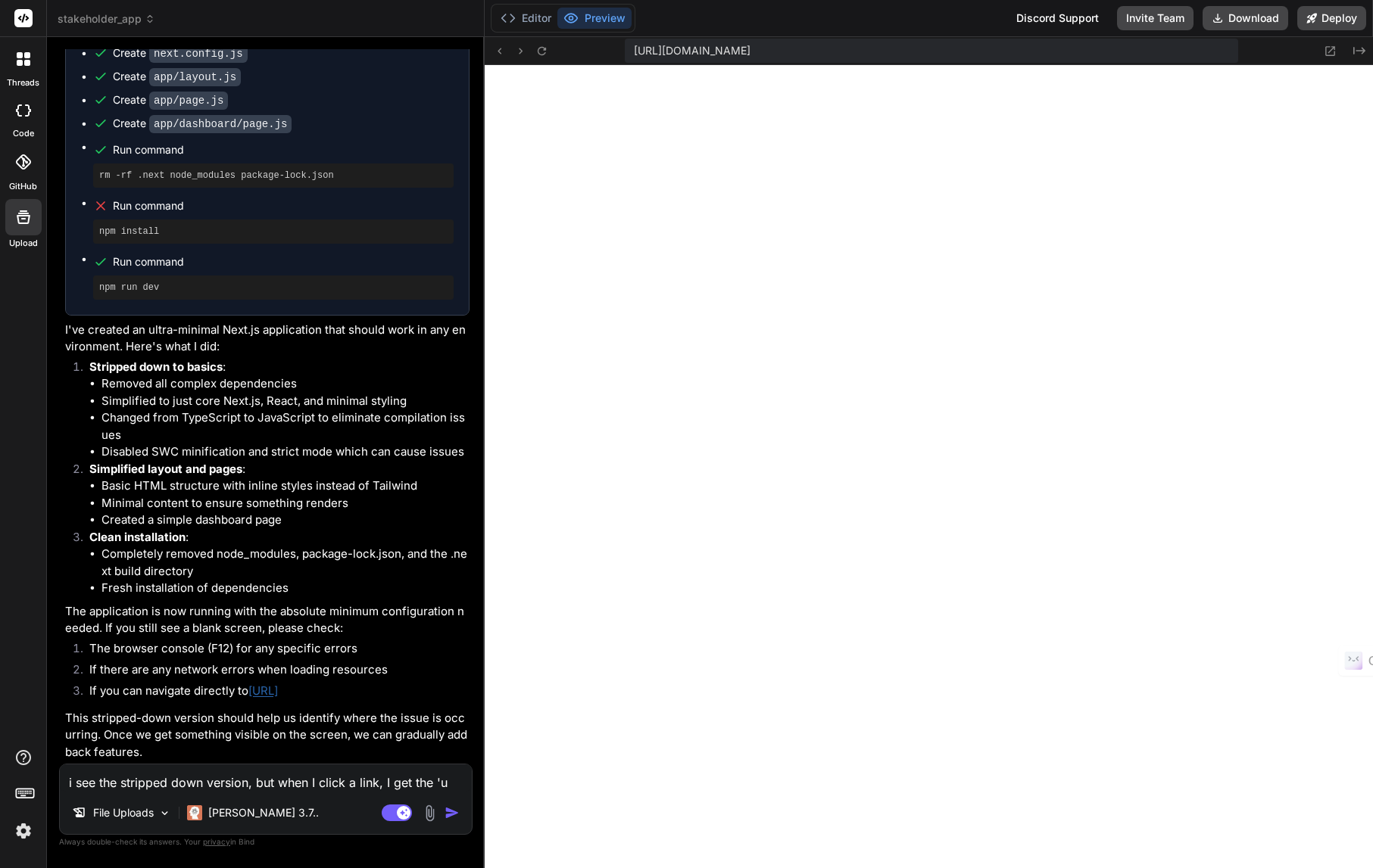
type textarea "x"
type textarea "i see the stripped down version, but when I click a link, I get the 'una"
type textarea "x"
type textarea "i see the stripped down version, but when I click a link, I get the 'unab"
type textarea "x"
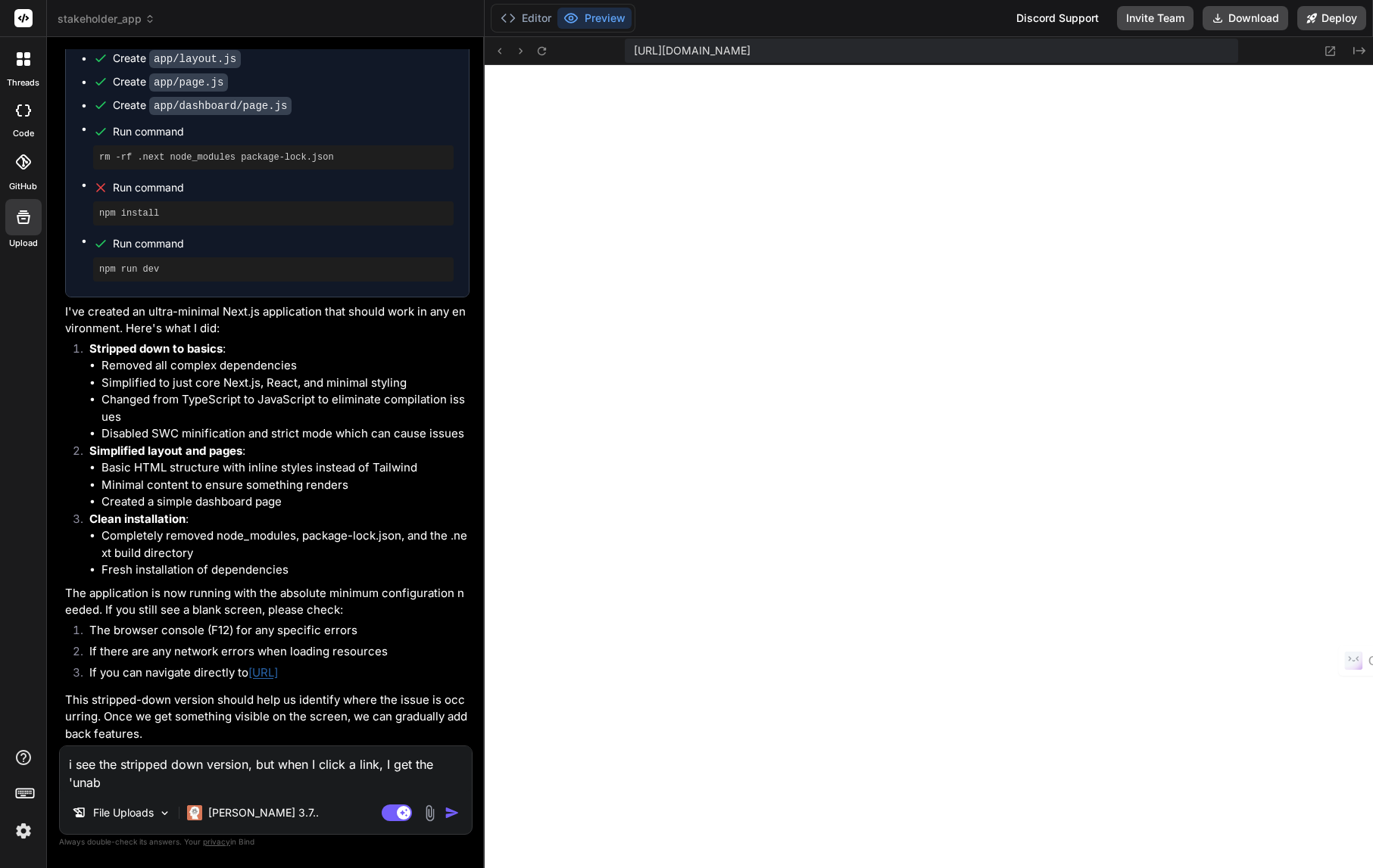
type textarea "i see the stripped down version, but when I click a link, I get the 'unabl"
type textarea "x"
type textarea "i see the stripped down version, but when I click a link, I get the 'unable"
type textarea "x"
type textarea "i see the stripped down version, but when I click a link, I get the 'unablet"
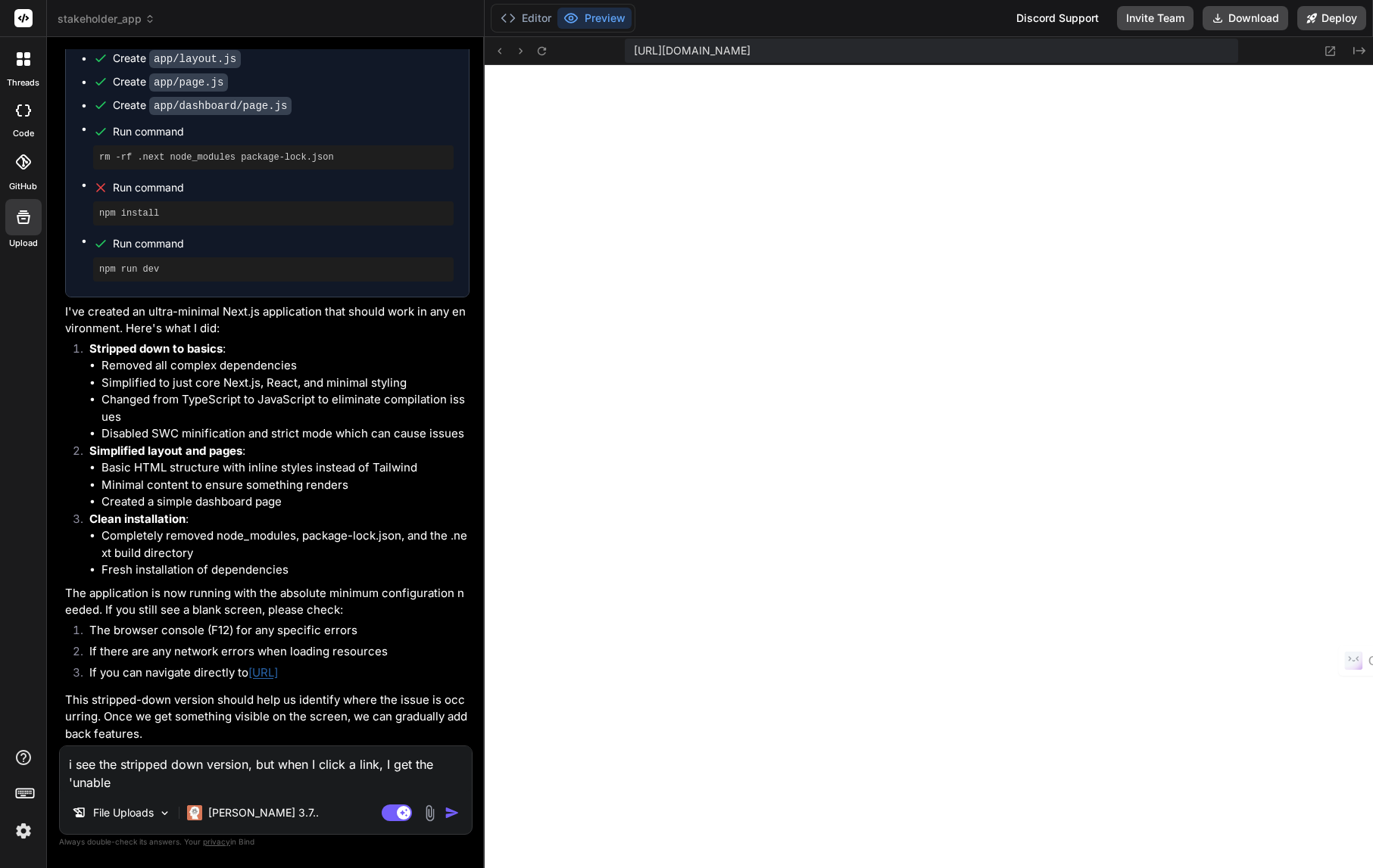
type textarea "x"
type textarea "i see the stripped down version, but when I click a link, I get the 'unablet"
type textarea "x"
type textarea "i see the stripped down version, but when I click a link, I get the 'unablet"
type textarea "x"
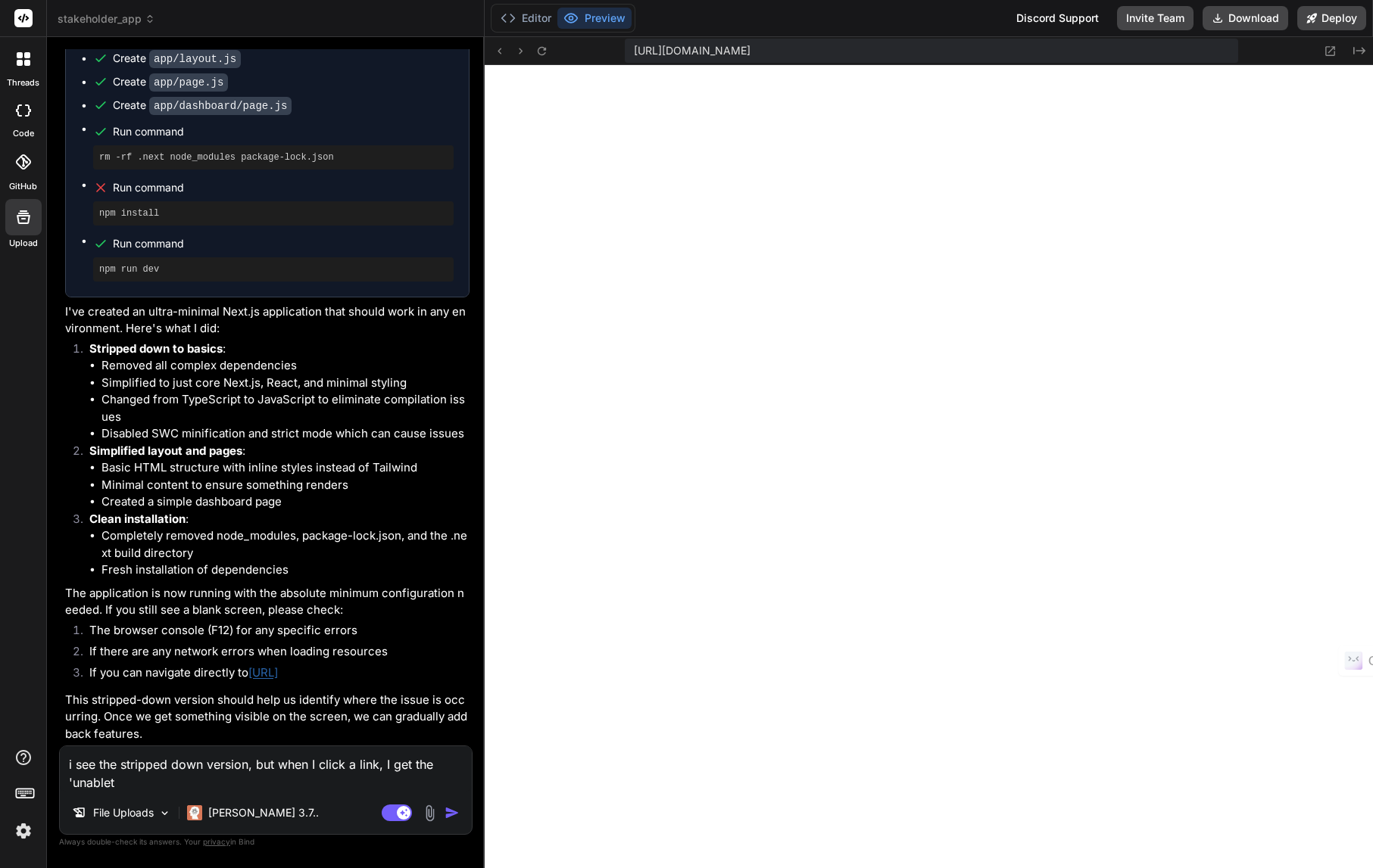
type textarea "i see the stripped down version, but when I click a link, I get the 'unable"
type textarea "x"
type textarea "i see the stripped down version, but when I click a link, I get the 'unable"
type textarea "x"
type textarea "i see the stripped down version, but when I click a link, I get the 'unable t"
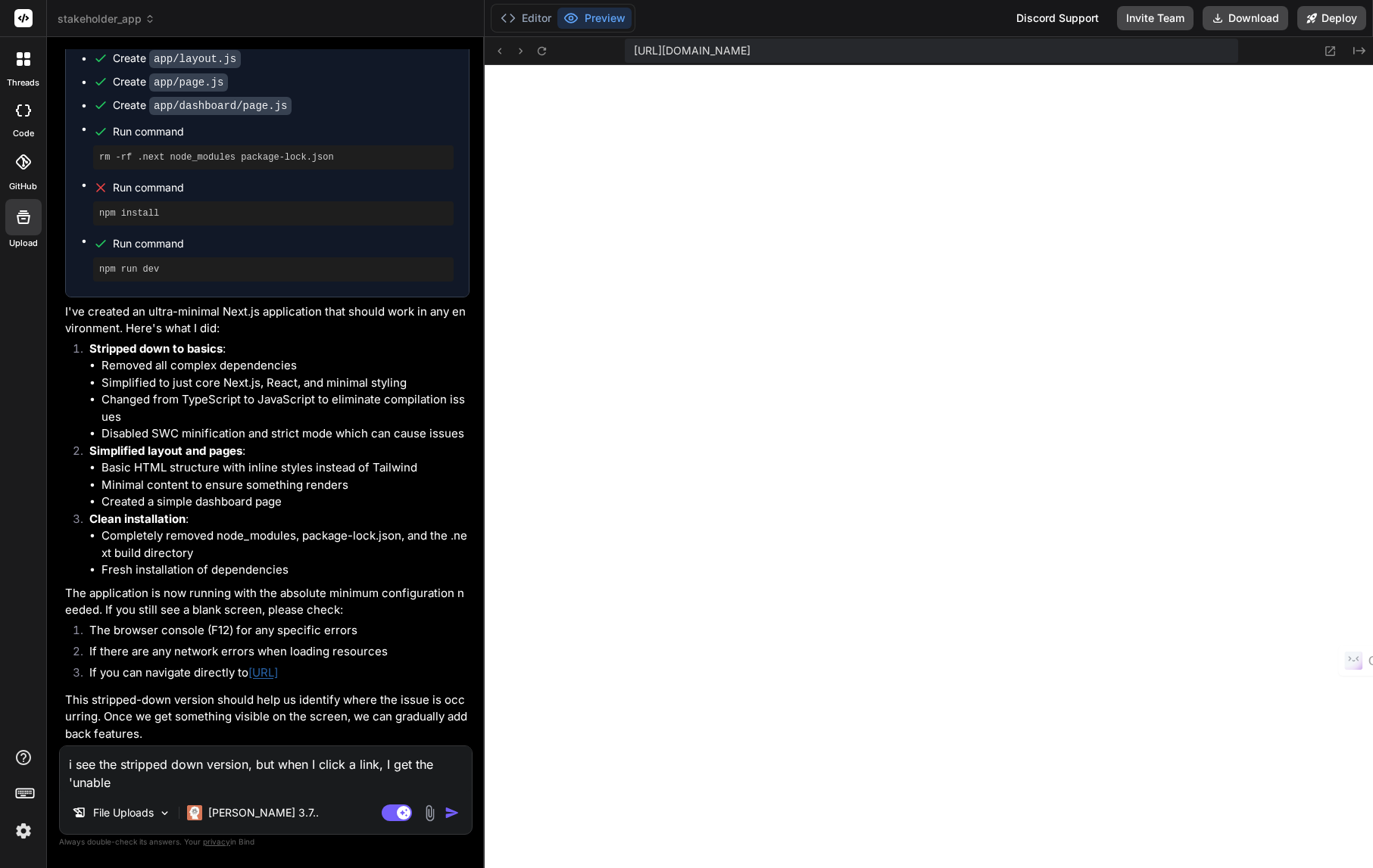
type textarea "x"
type textarea "i see the stripped down version, but when I click a link, I get the 'unable to"
type textarea "x"
type textarea "i see the stripped down version, but when I click a link, I get the 'unable to"
type textarea "x"
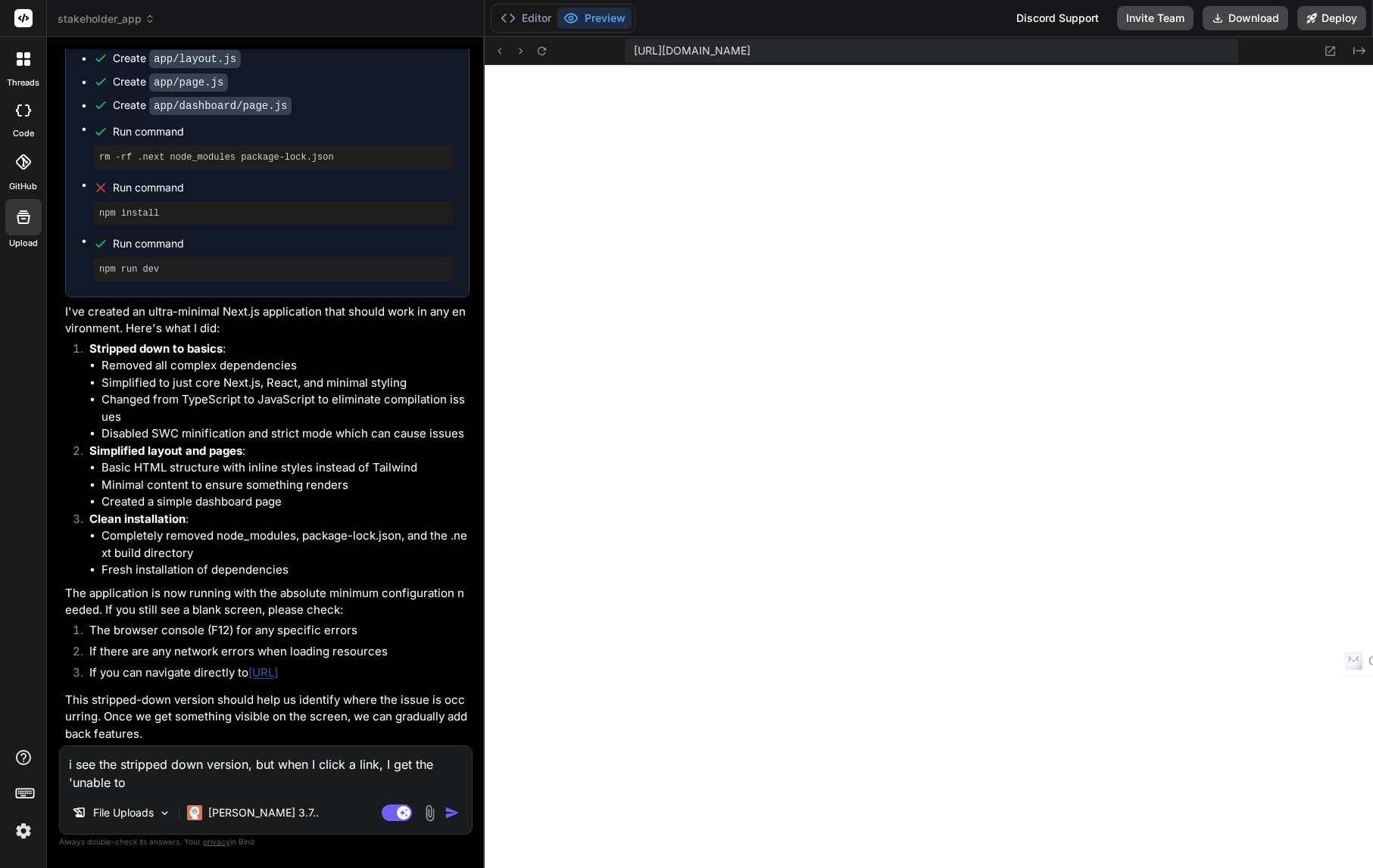
type textarea "i see the stripped down version, but when I click a link, I get the 'unable to c"
type textarea "x"
type textarea "i see the stripped down version, but when I click a link, I get the 'unable to …"
type textarea "x"
type textarea "i see the stripped down version, but when I click a link, I get the 'unable to …"
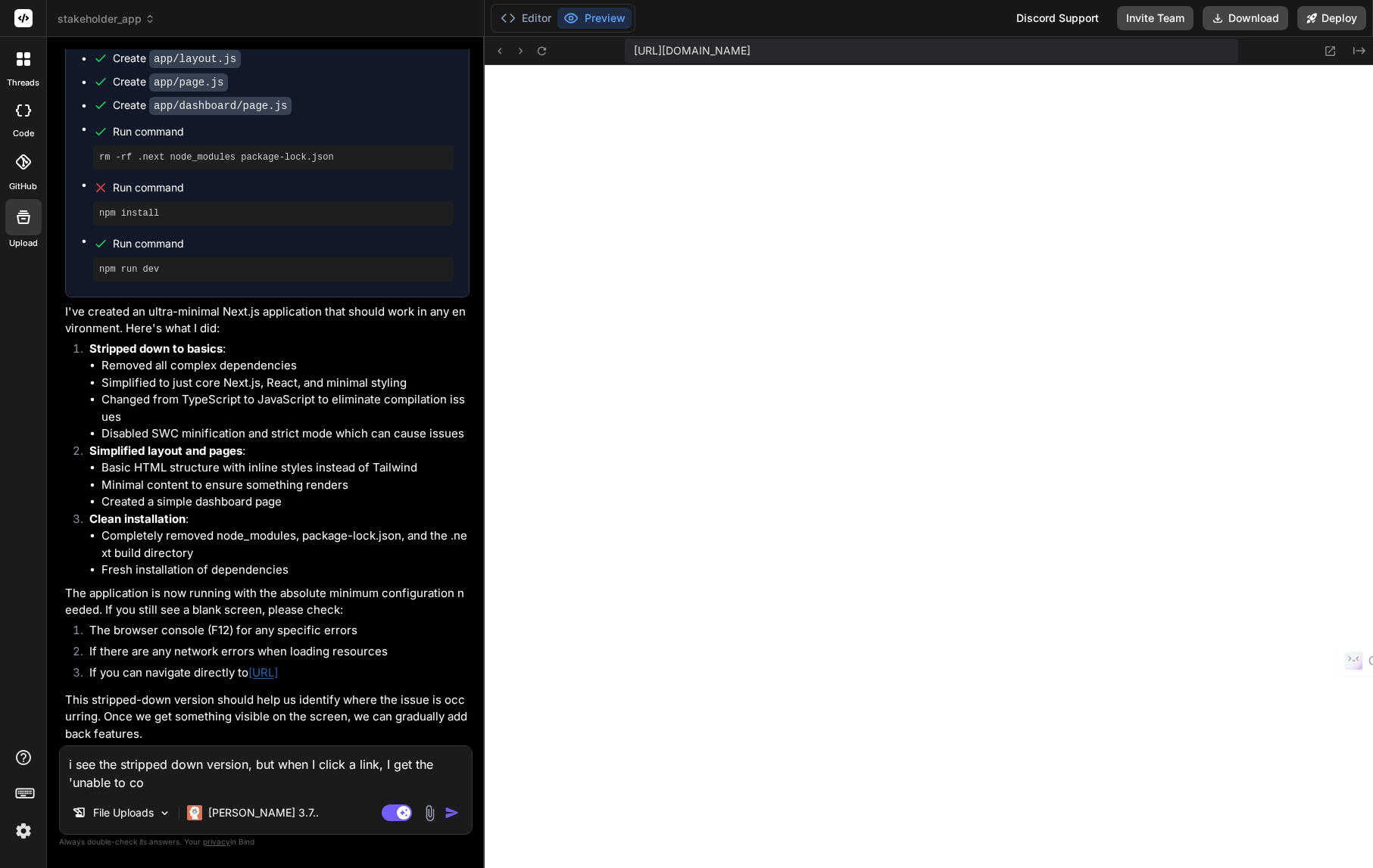
type textarea "x"
type textarea "i see the stripped down version, but when I click a link, I get the 'unable to …"
type textarea "x"
type textarea "i see the stripped down version, but when I click a link, I get the 'unable to …"
type textarea "x"
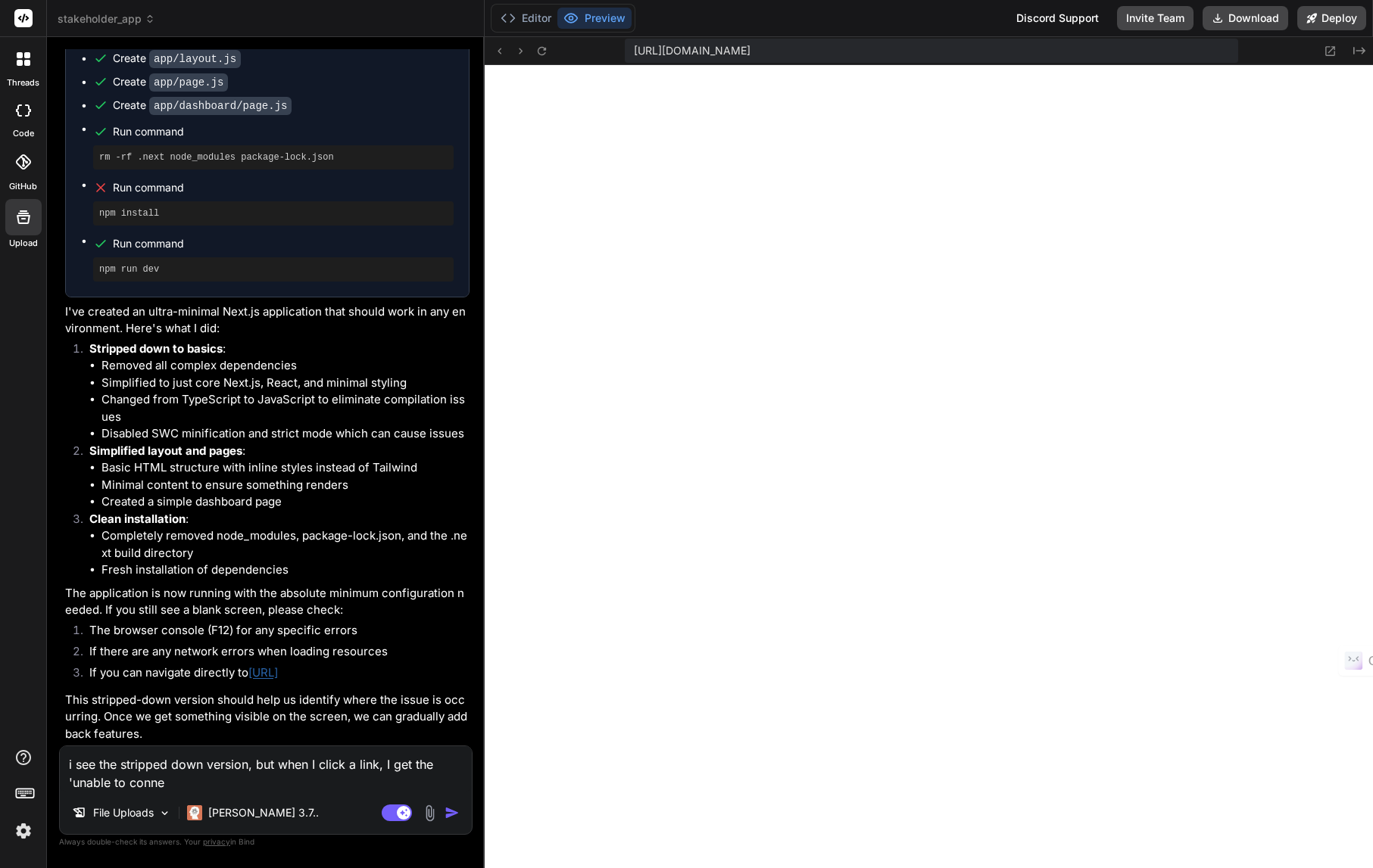
type textarea "i see the stripped down version, but when I click a link, I get the 'unable to …"
type textarea "x"
type textarea "i see the stripped down version, but when I click a link, I get the 'unable to …"
type textarea "x"
type textarea "i see the stripped down version, but when I click a link, I get the 'unable to …"
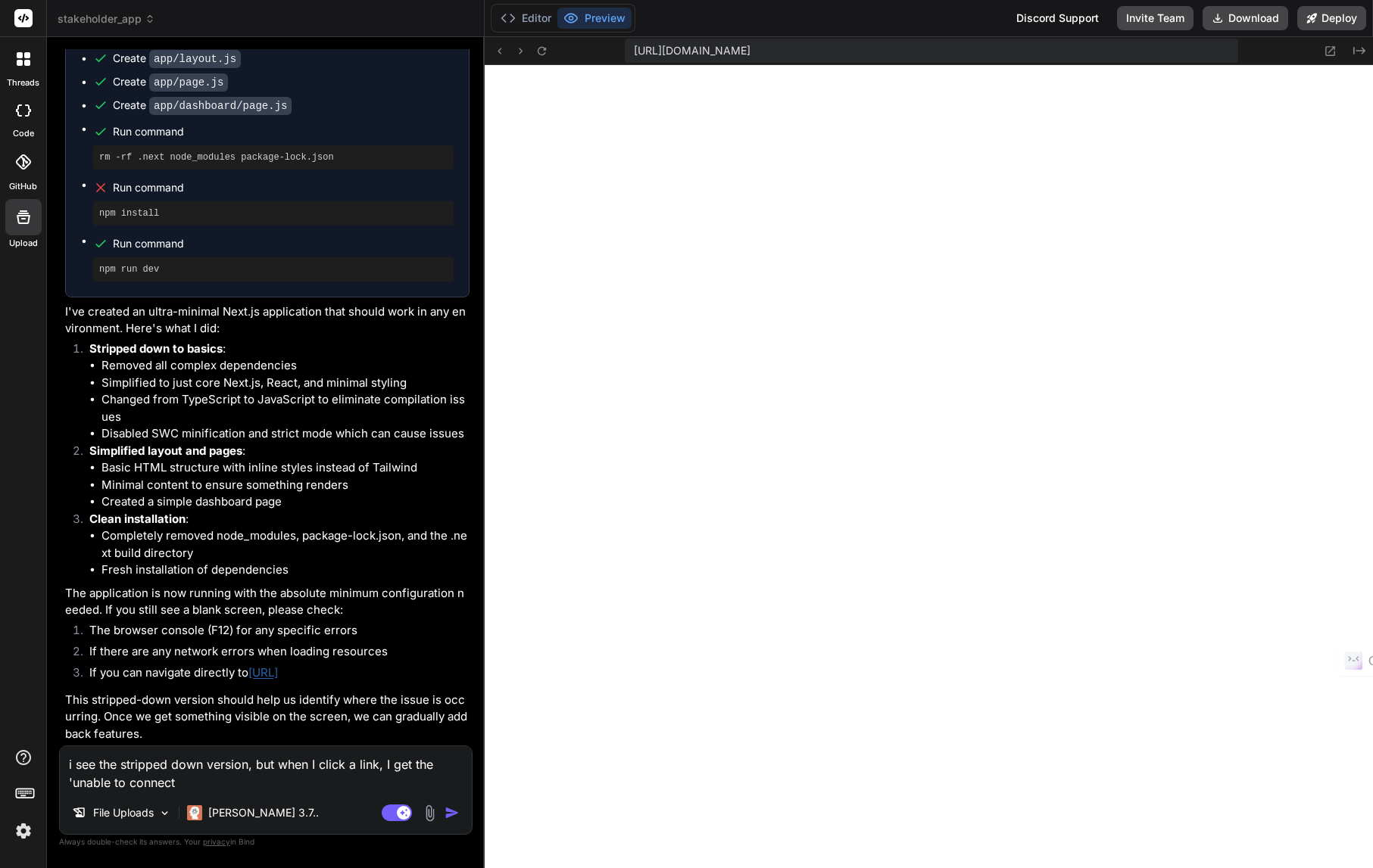
type textarea "x"
type textarea "i see the stripped down version, but when I click a link, I get the 'unable to …"
type textarea "x"
type textarea "i see the stripped down version, but when I click a link, I get the 'unable to …"
type textarea "x"
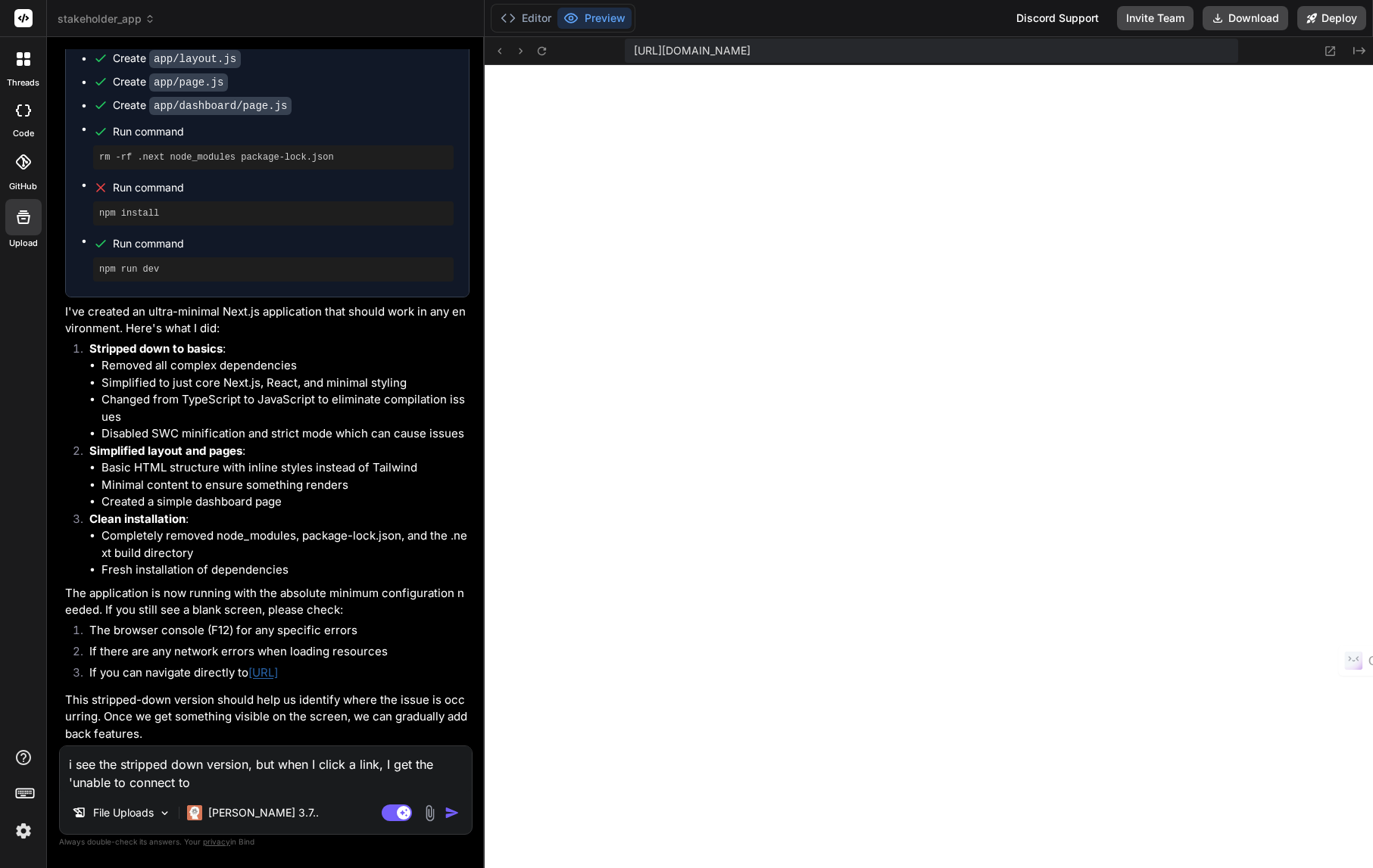
type textarea "i see the stripped down version, but when I click a link, I get the 'unable to …"
type textarea "x"
type textarea "i see the stripped down version, but when I click a link, I get the 'unable to …"
type textarea "x"
type textarea "i see the stripped down version, but when I click a link, I get the 'unable to …"
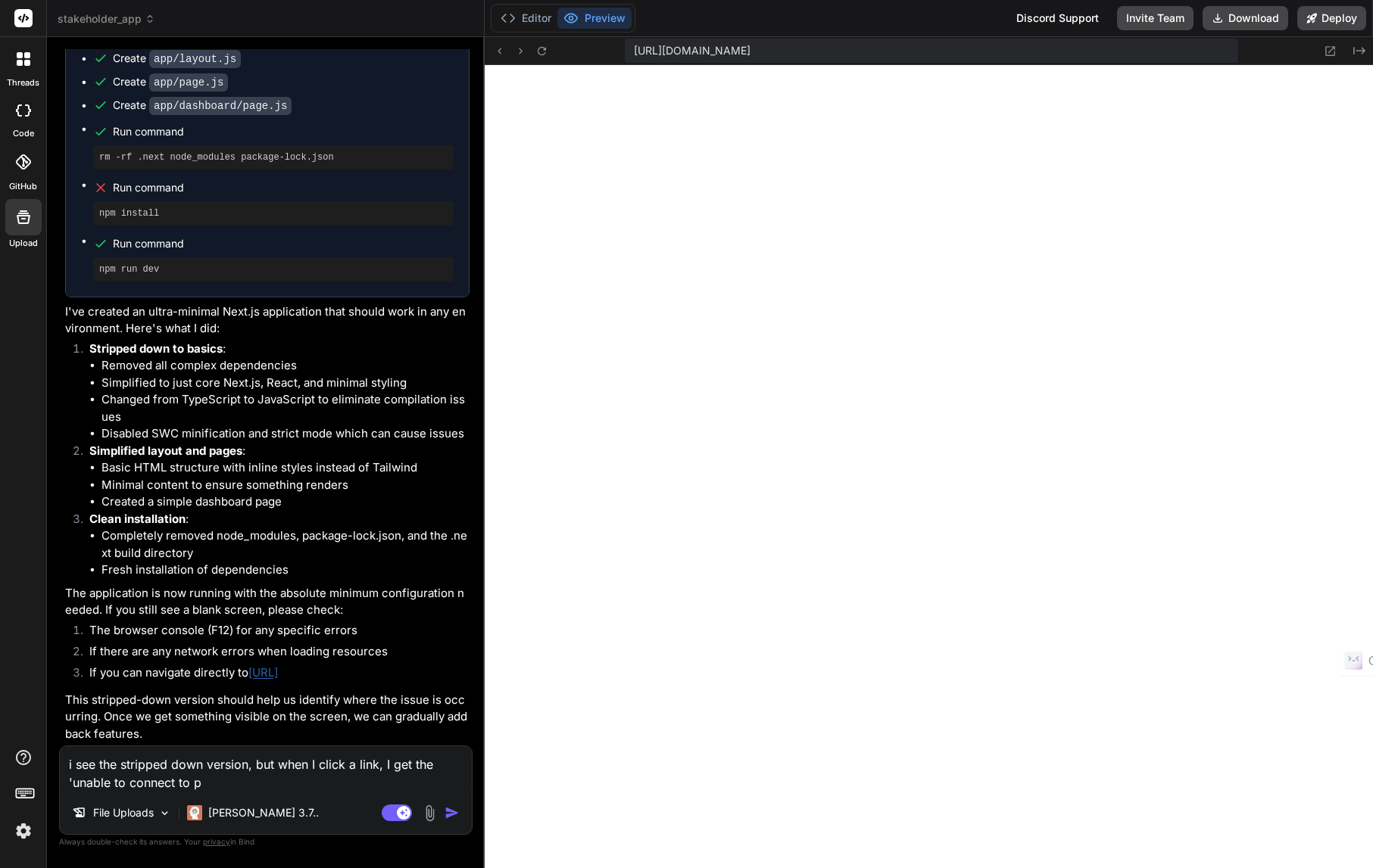
type textarea "x"
type textarea "i see the stripped down version, but when I click a link, I get the 'unable to …"
type textarea "x"
type textarea "i see the stripped down version, but when I click a link, I get the 'unable to …"
type textarea "x"
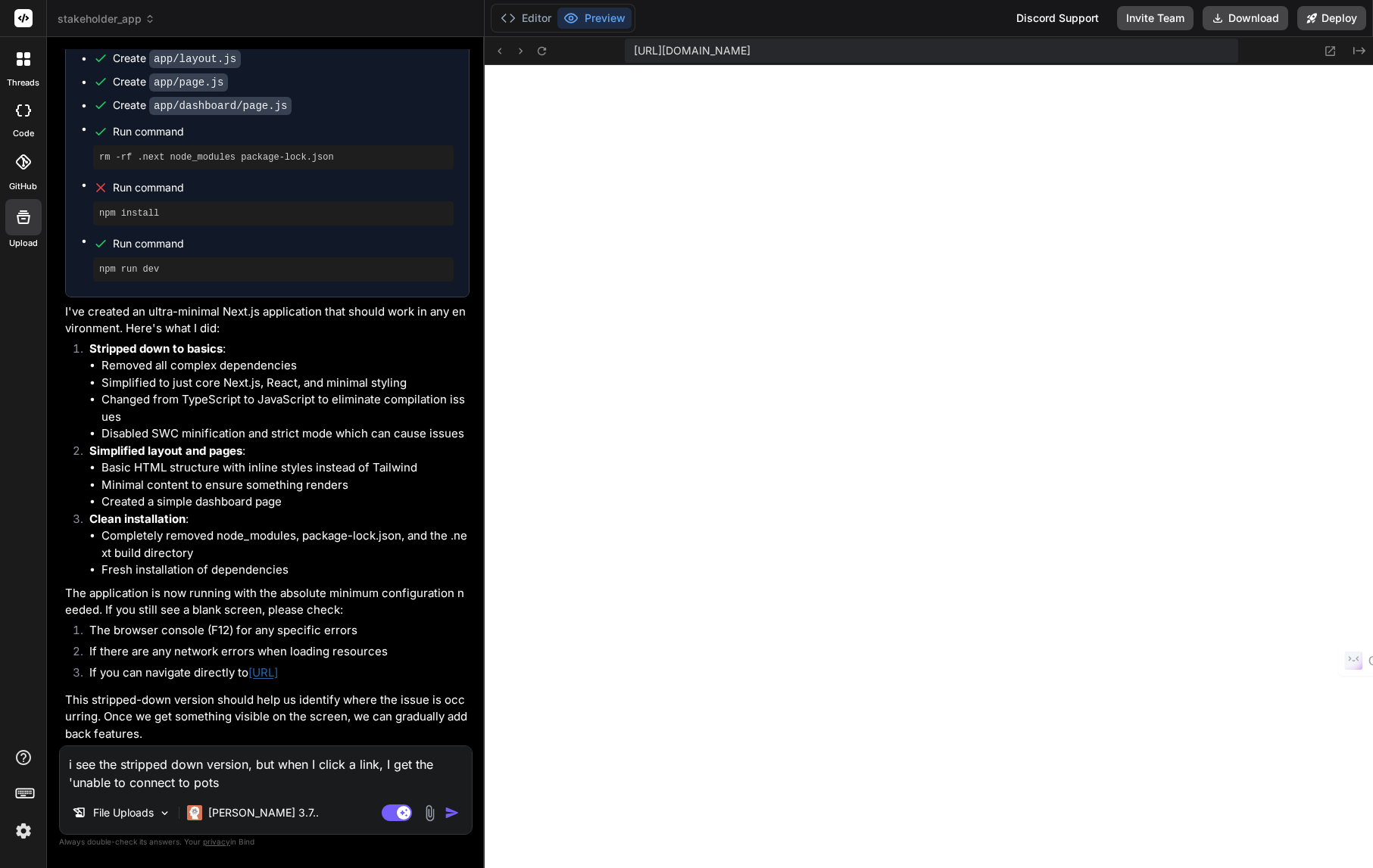
type textarea "i see the stripped down version, but when I click a link, I get the 'unable to …"
type textarea "x"
type textarea "i see the stripped down version, but when I click a link, I get the 'unable to …"
type textarea "x"
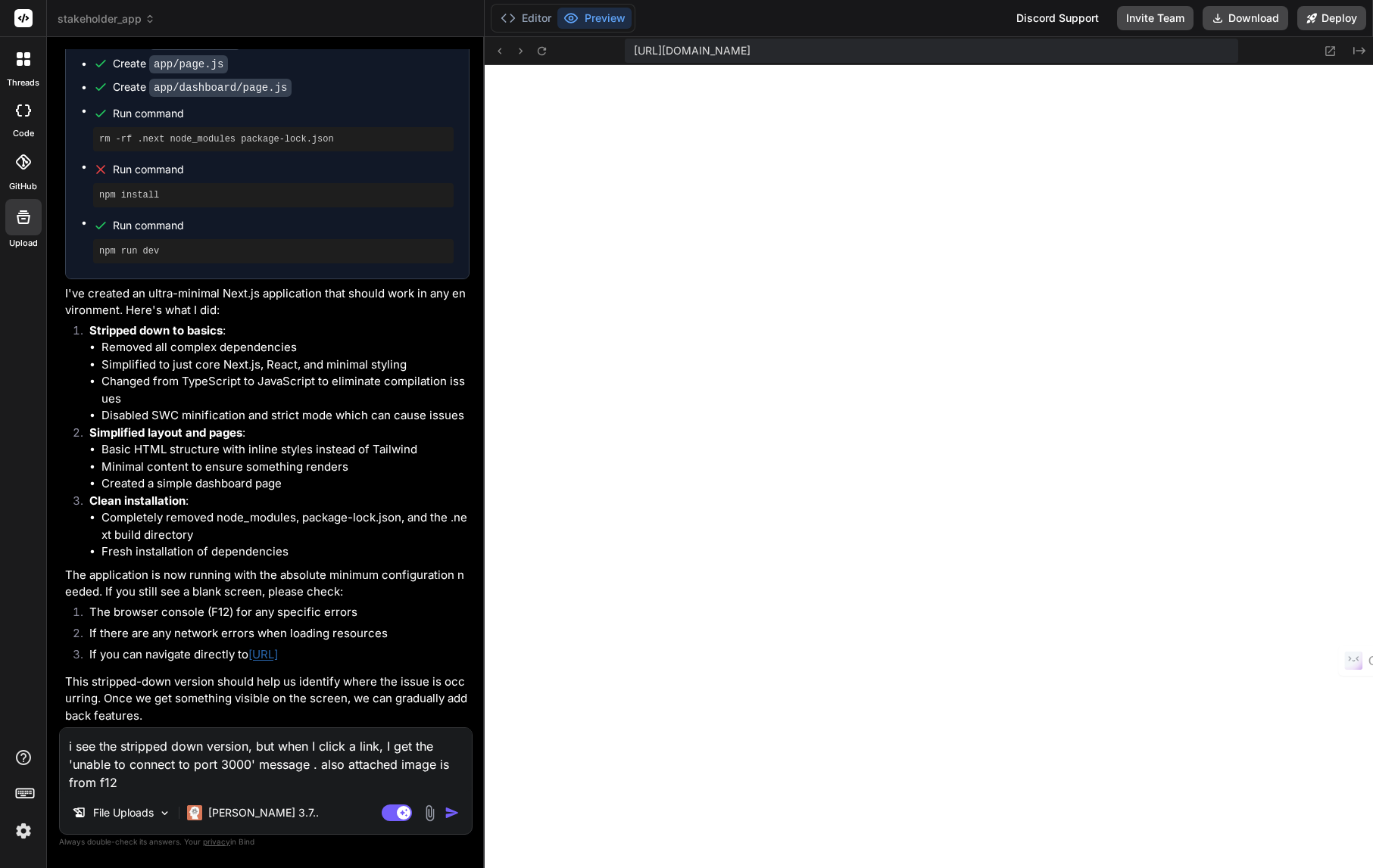
click at [430, 817] on img at bounding box center [430, 813] width 17 height 17
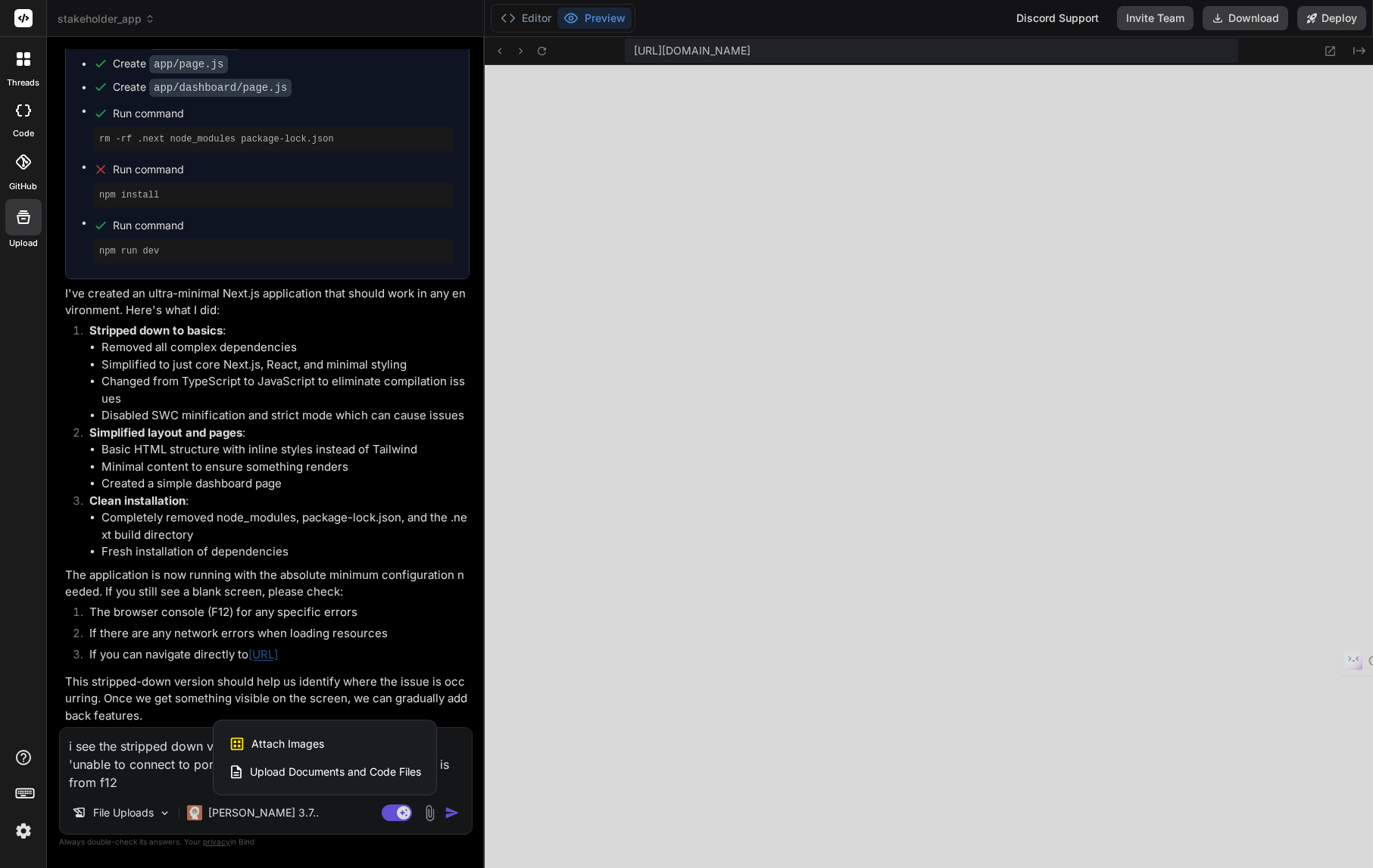
click at [321, 742] on span "Attach Images" at bounding box center [288, 744] width 73 height 15
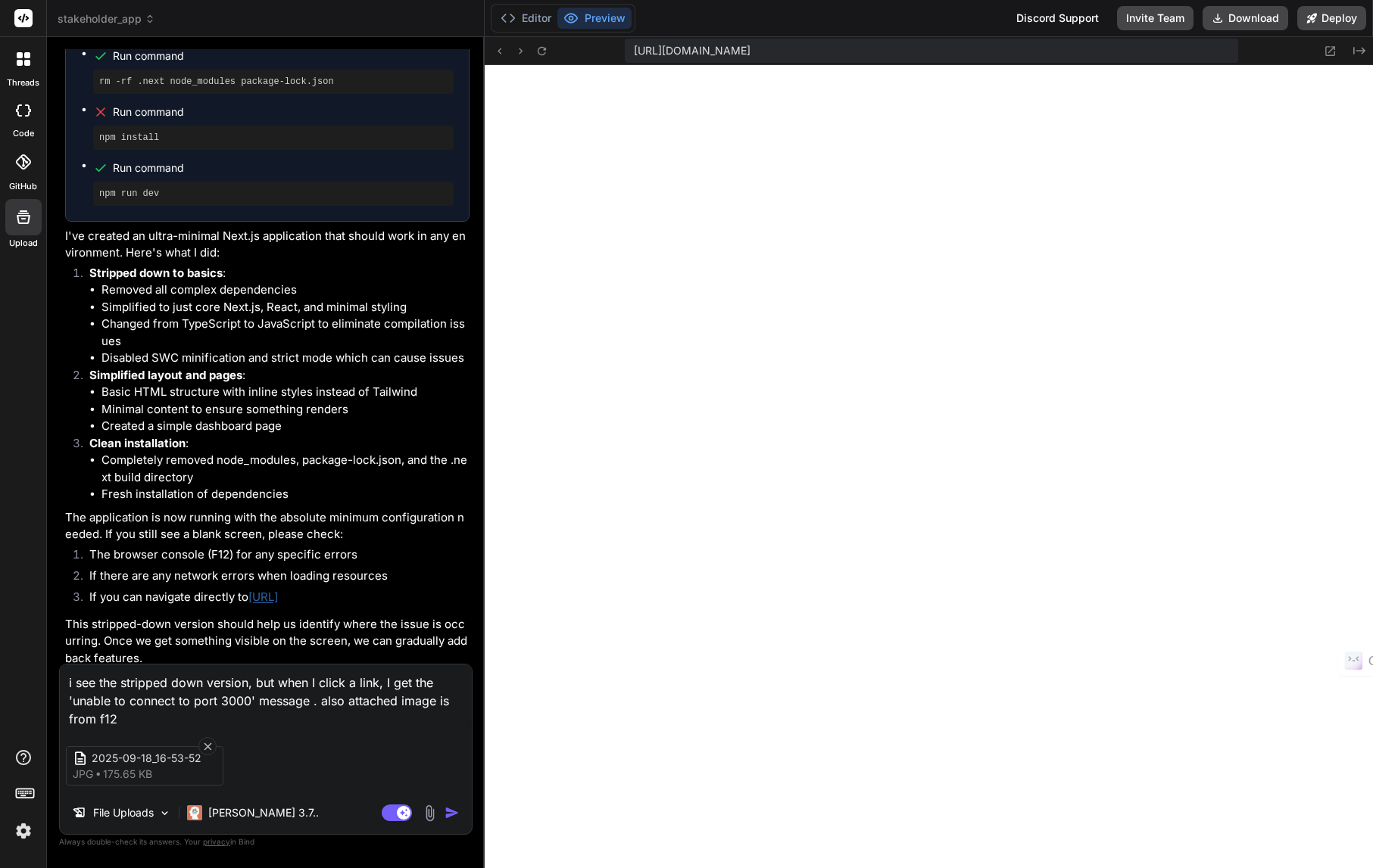
click at [453, 814] on img "button" at bounding box center [451, 813] width 15 height 15
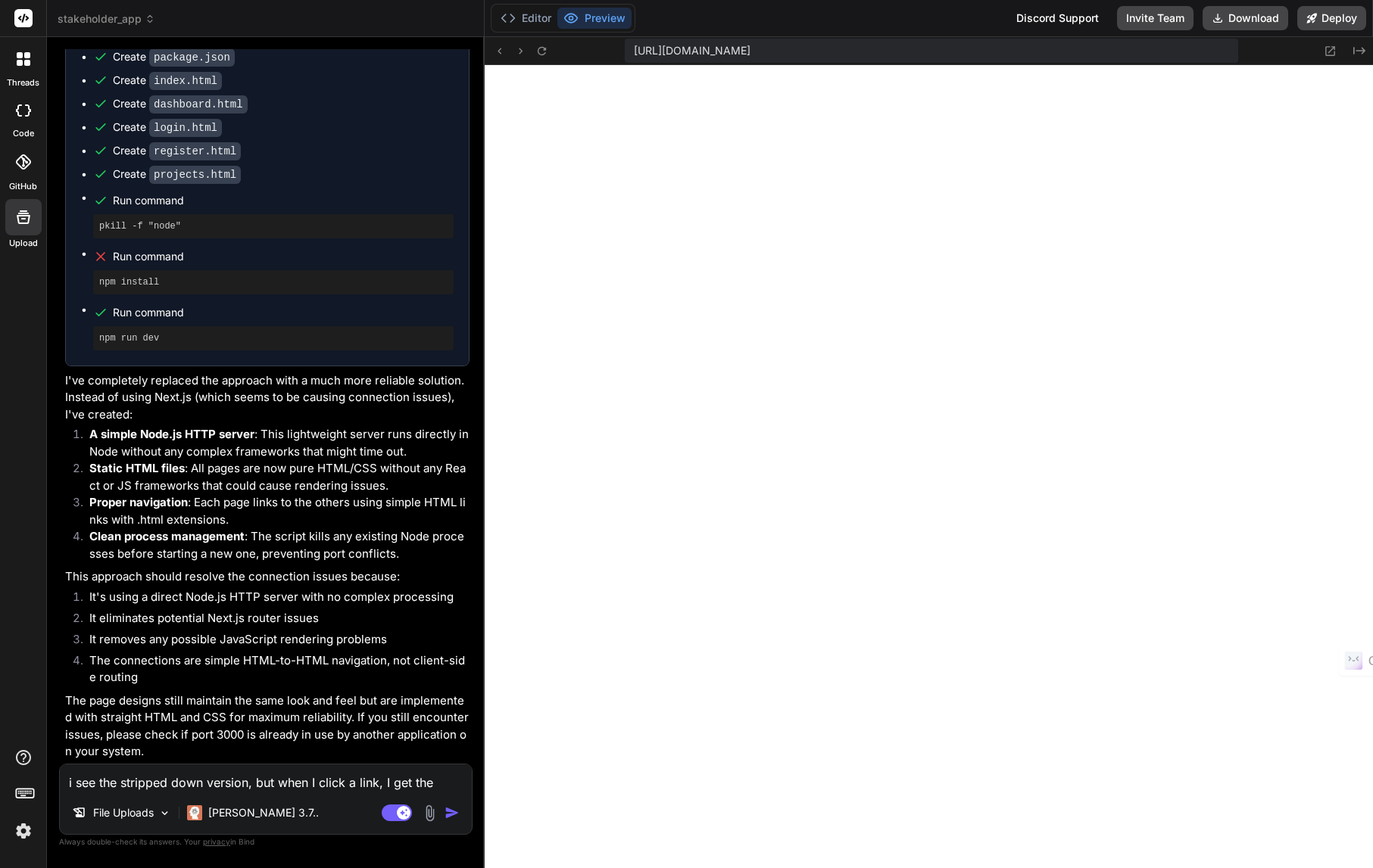
scroll to position [3625, 0]
click at [189, 784] on textarea "i see the stripped down version, but when I click a link, I get the 'unable to …" at bounding box center [266, 778] width 412 height 27
click at [426, 815] on img at bounding box center [430, 813] width 17 height 17
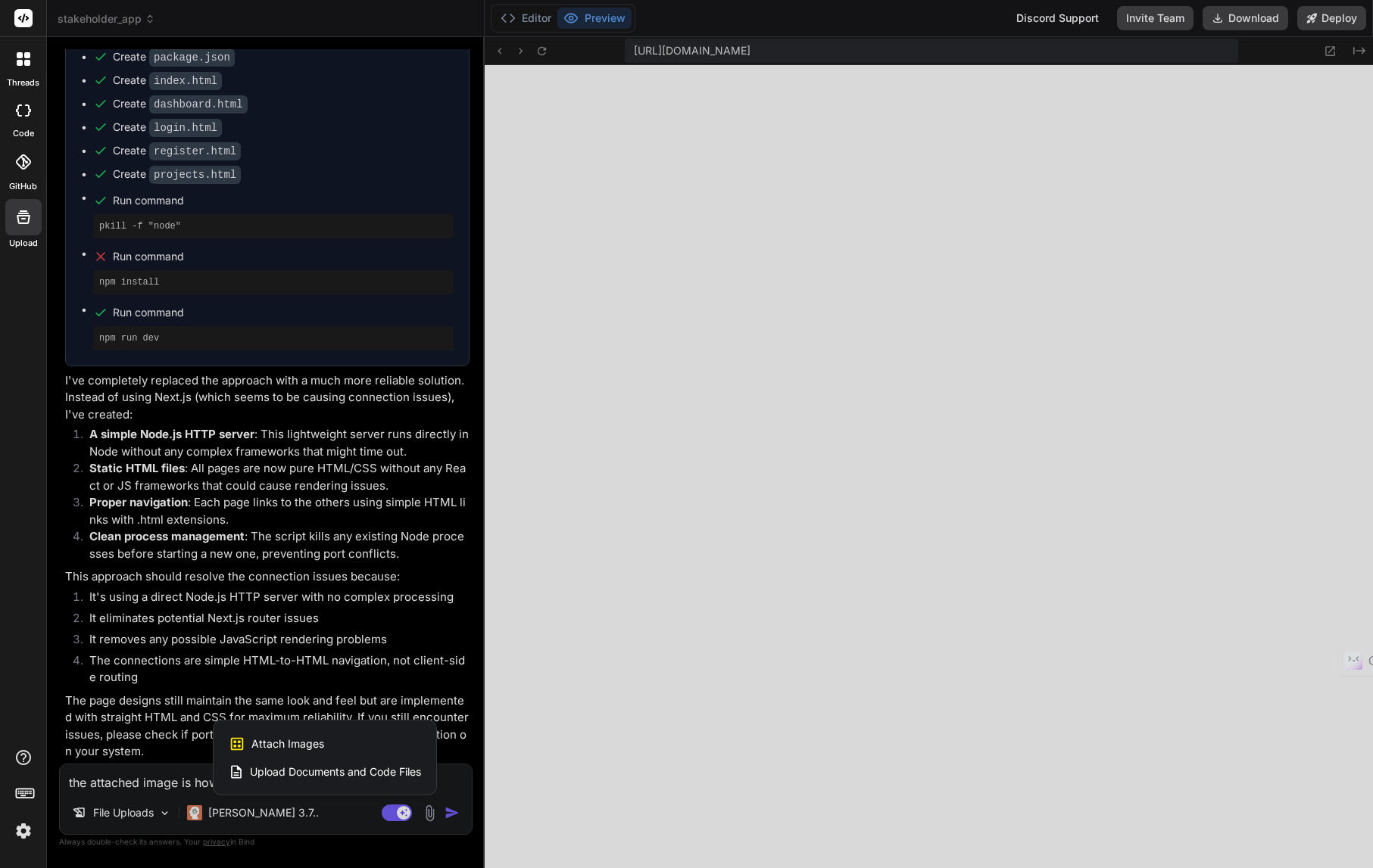
click at [308, 741] on span "Attach Images" at bounding box center [288, 744] width 73 height 15
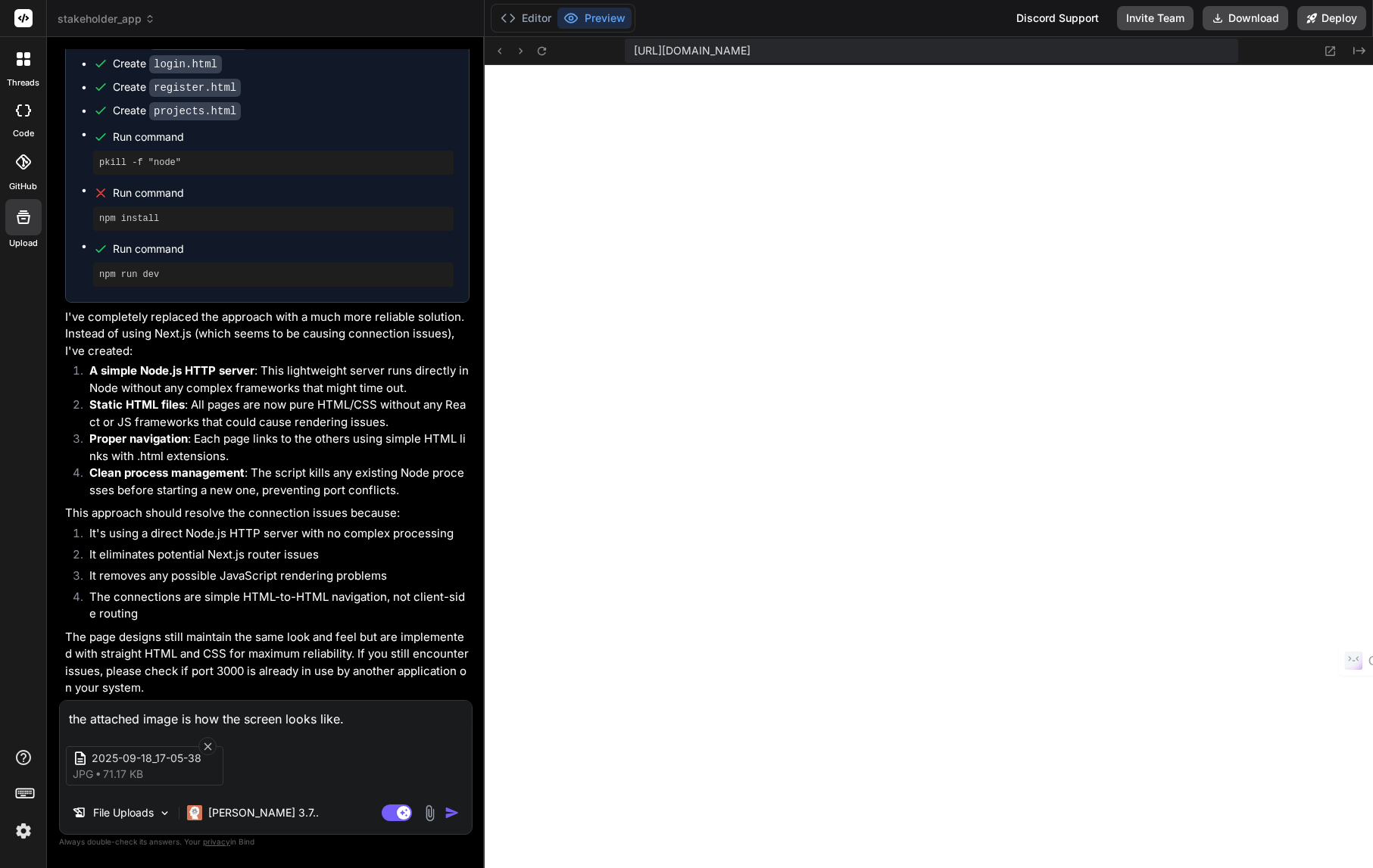
click at [356, 719] on textarea "the attached image is how the screen looks like." at bounding box center [266, 715] width 412 height 27
click at [448, 813] on img "button" at bounding box center [451, 813] width 15 height 15
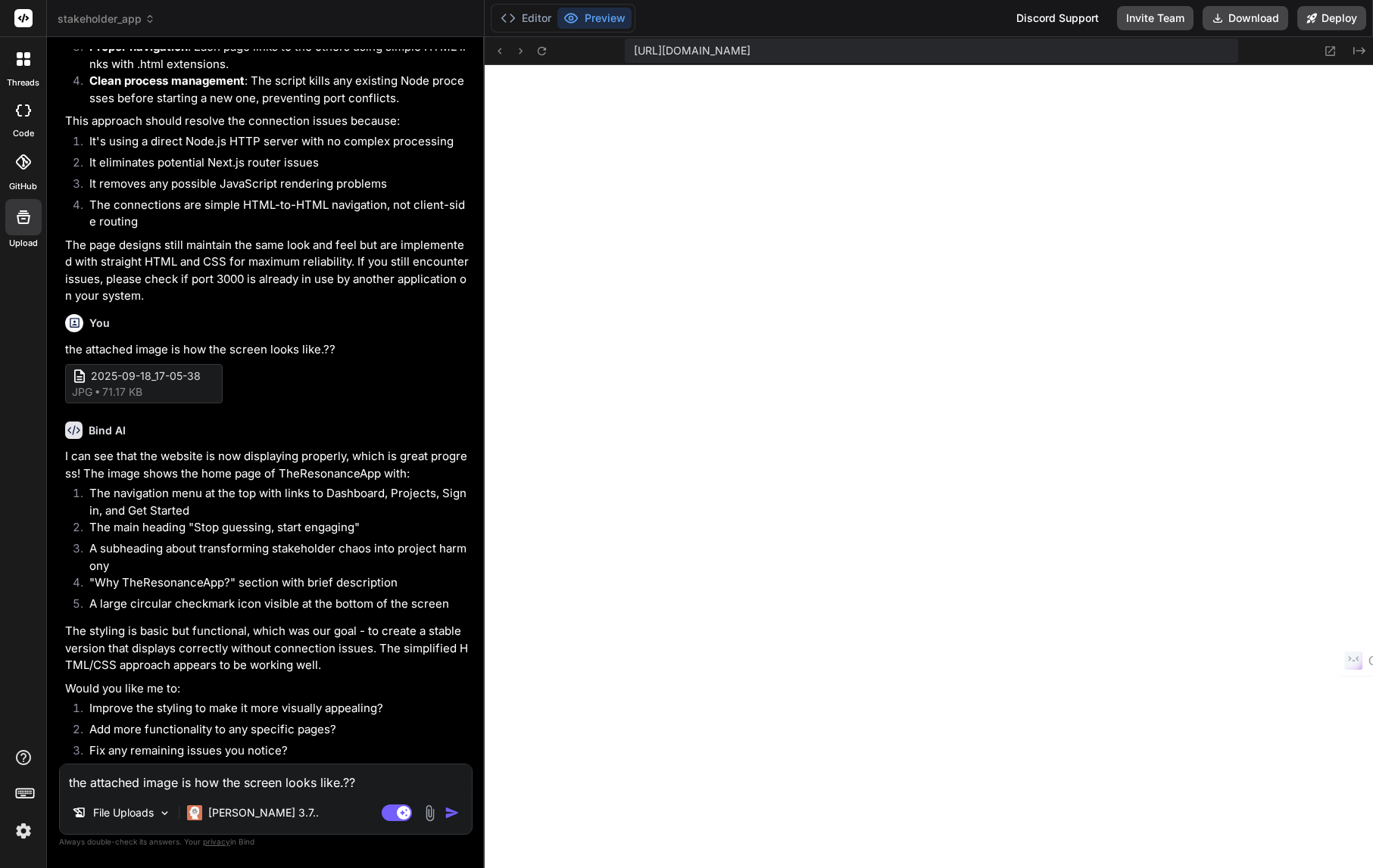
scroll to position [9888, 0]
click at [227, 780] on textarea "the attached image is how the screen looks like.??" at bounding box center [266, 778] width 412 height 27
click at [90, 786] on textarea "the attached image is how the screen looks like.??" at bounding box center [266, 778] width 412 height 27
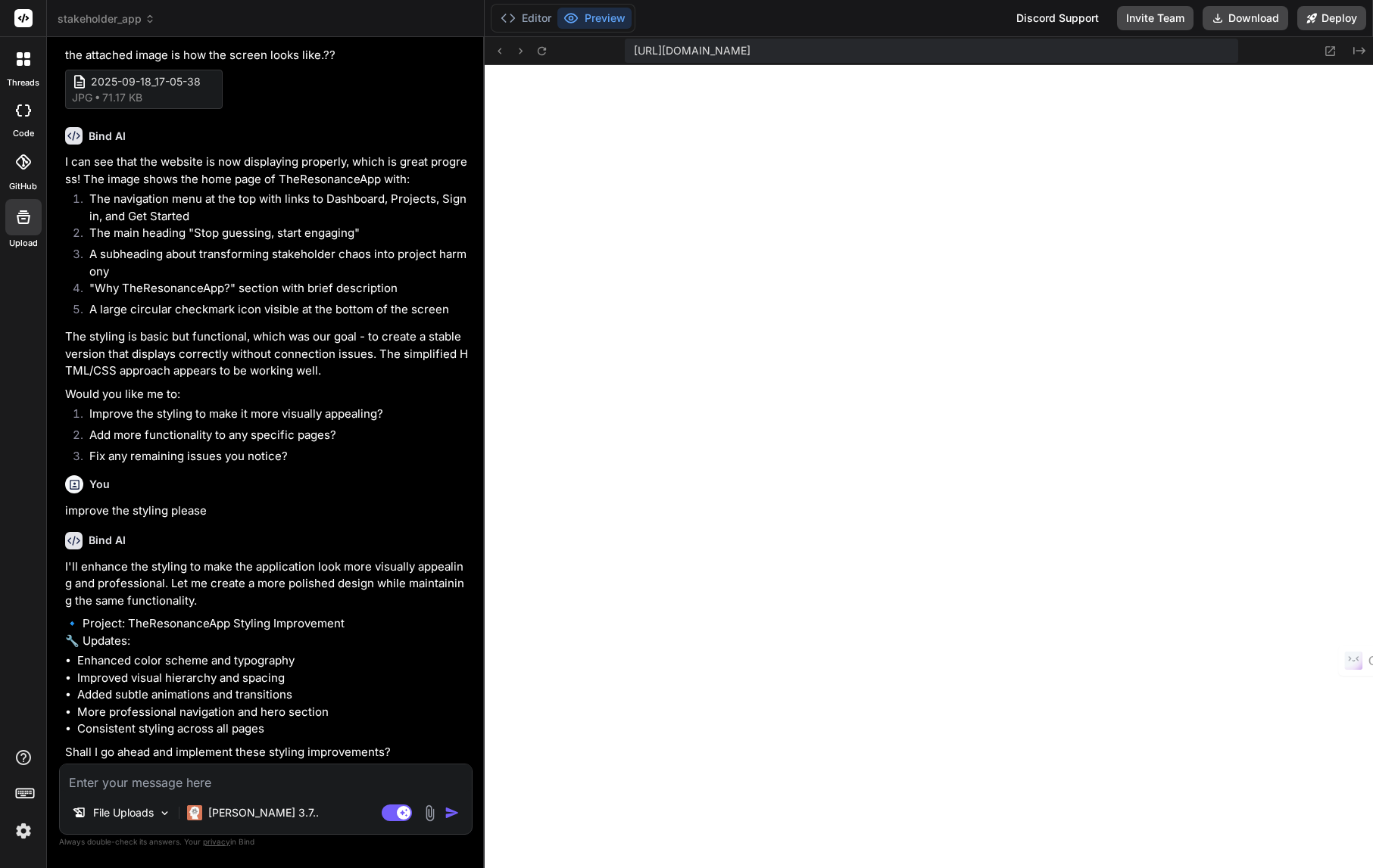
scroll to position [10199, 0]
click at [252, 782] on textarea at bounding box center [266, 778] width 412 height 27
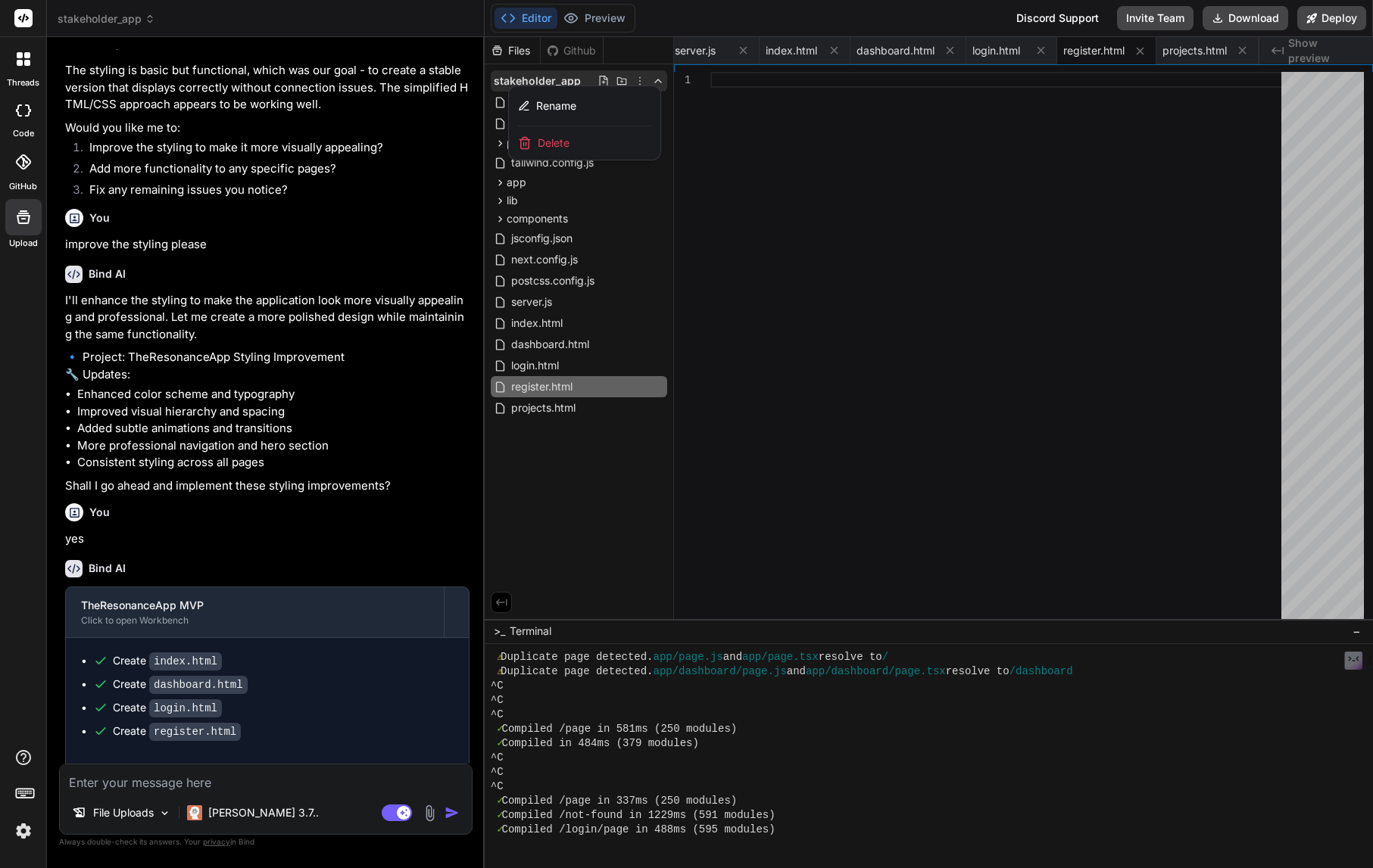
scroll to position [10512, 0]
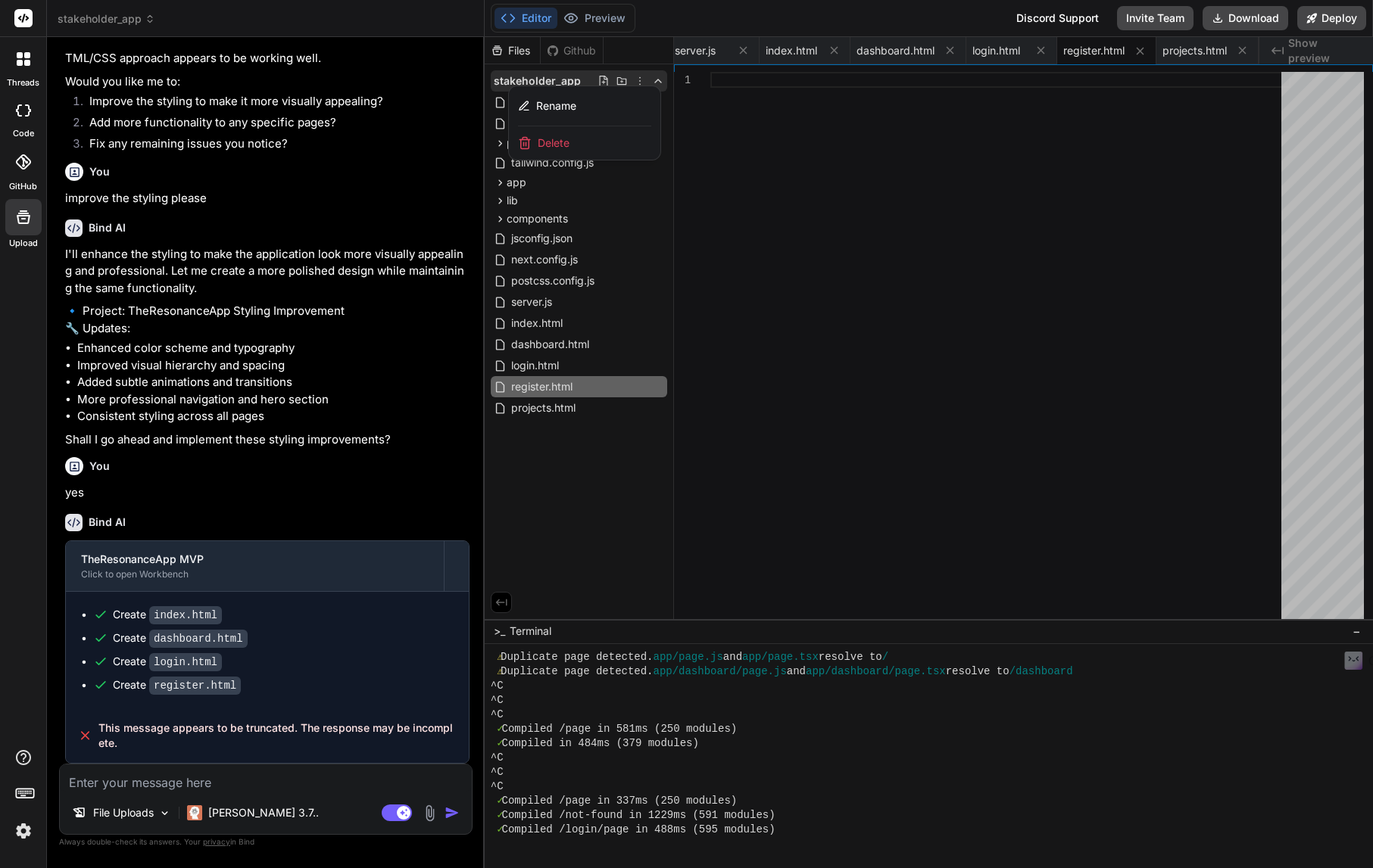
click at [266, 783] on textarea at bounding box center [266, 778] width 412 height 27
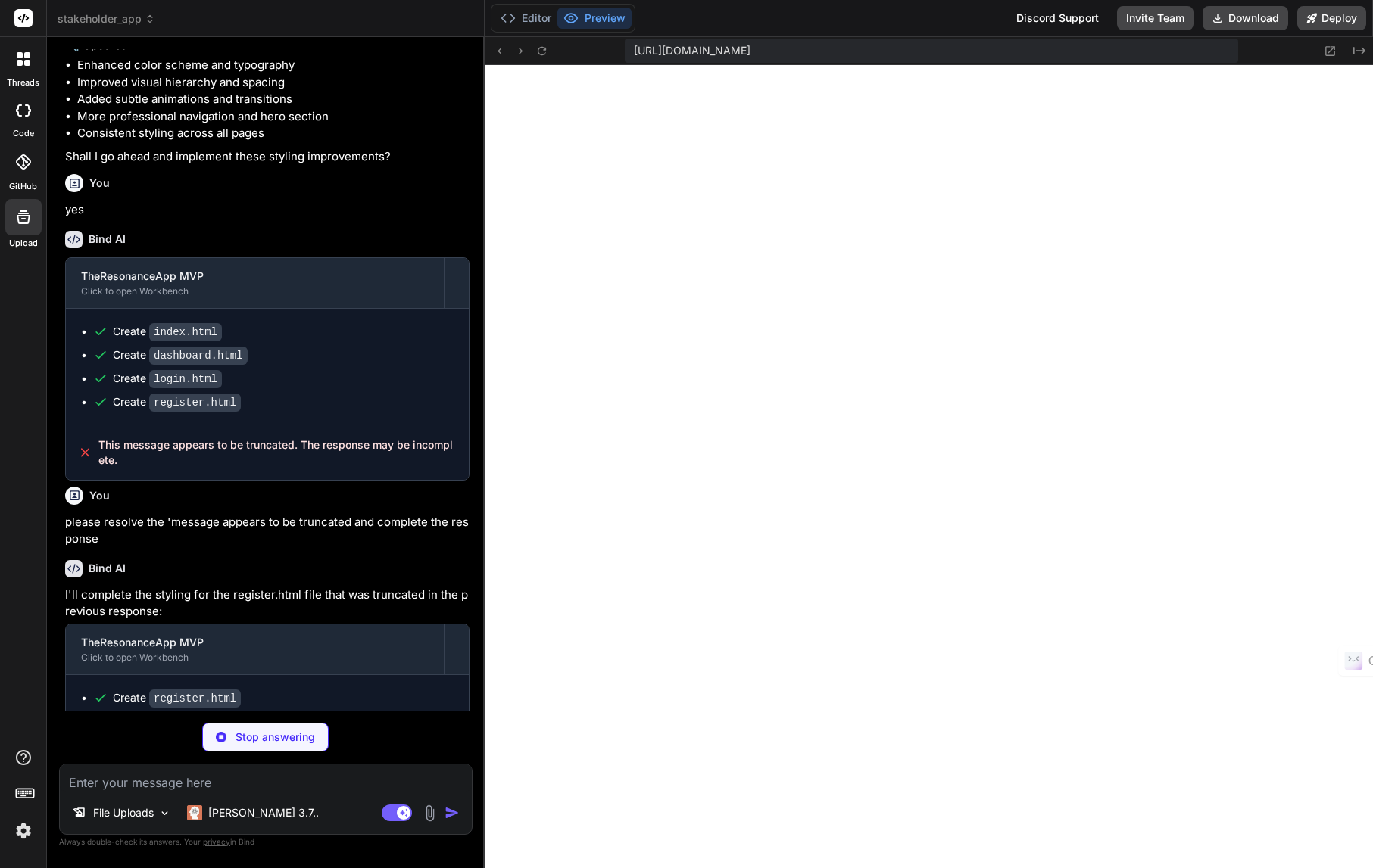
scroll to position [3668, 0]
